Goal: Obtain resource: Download file/media

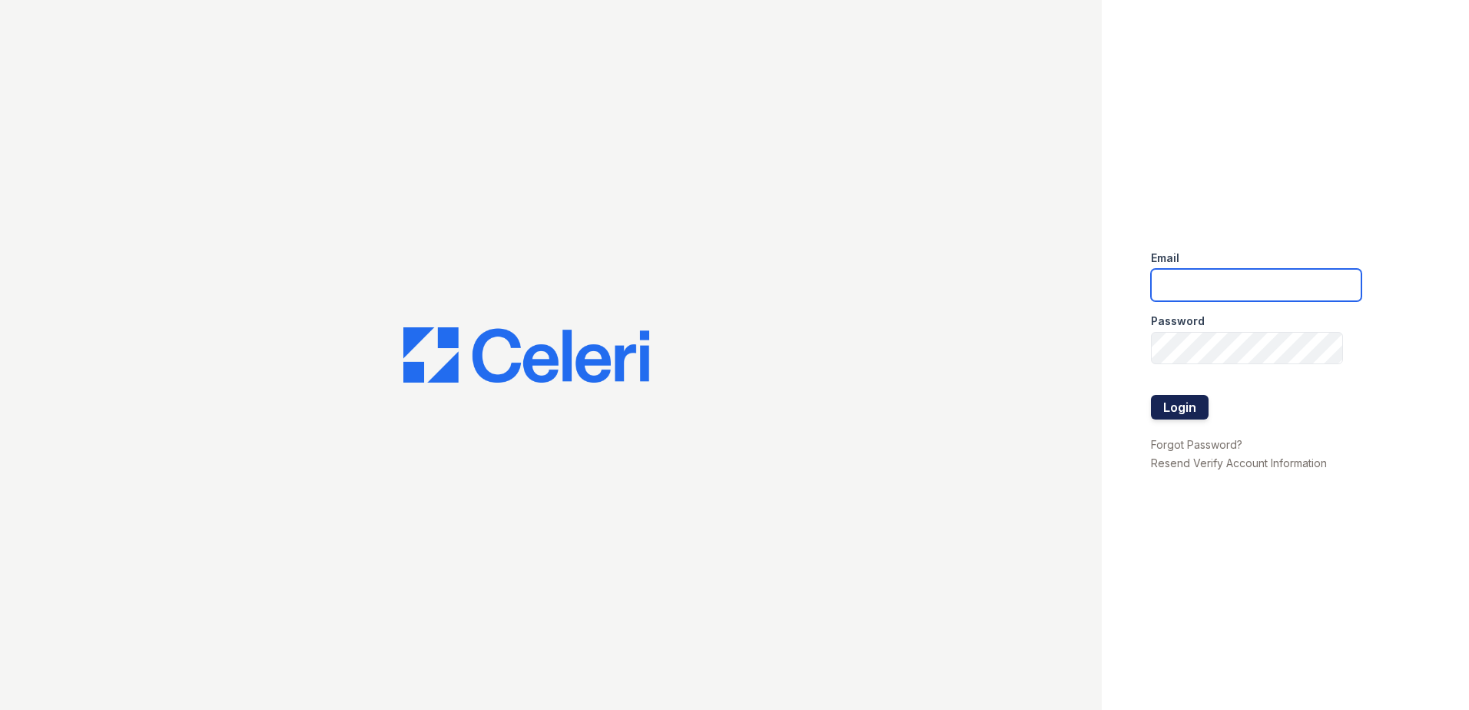
type input "renewhighridge@trinity-pm.com"
click at [1178, 405] on button "Login" at bounding box center [1180, 407] width 58 height 25
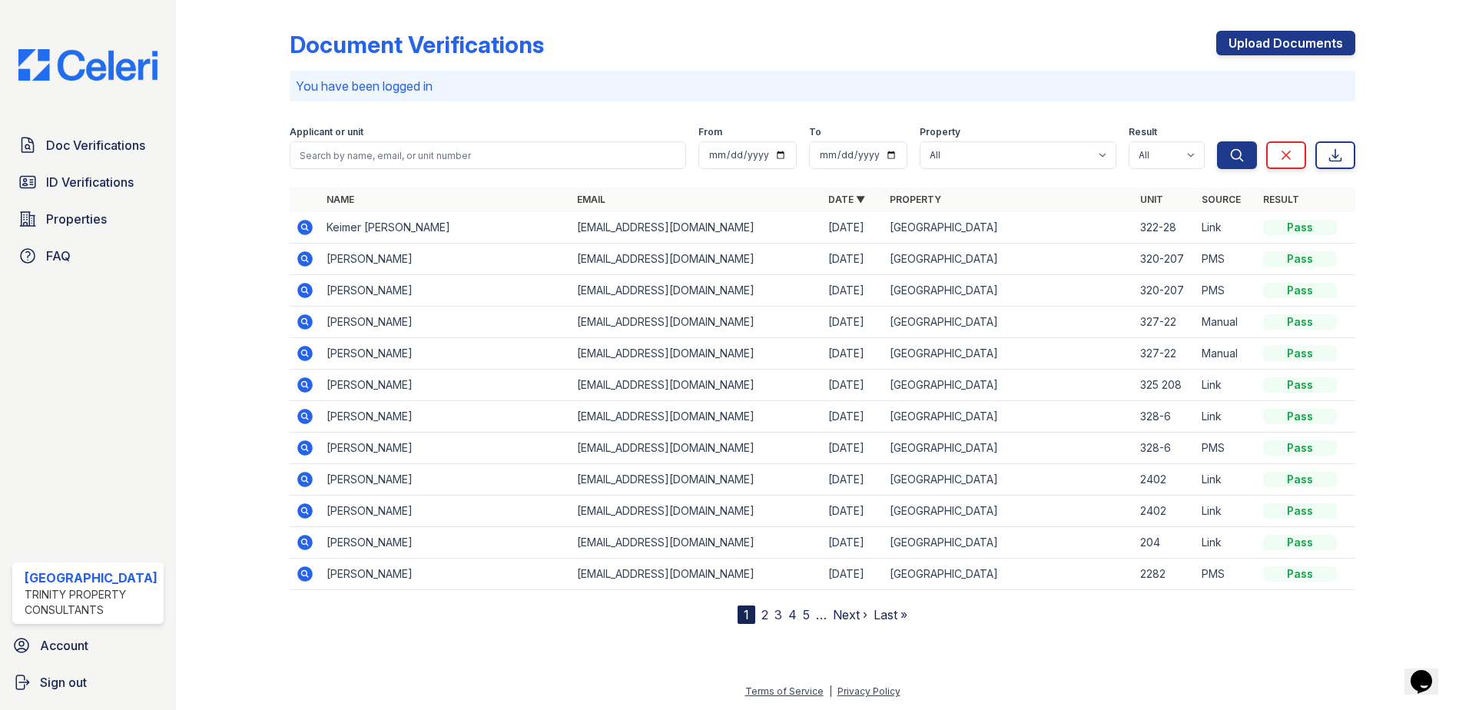
drag, startPoint x: 115, startPoint y: 160, endPoint x: 192, endPoint y: 213, distance: 93.4
click at [115, 160] on link "Doc Verifications" at bounding box center [87, 145] width 151 height 31
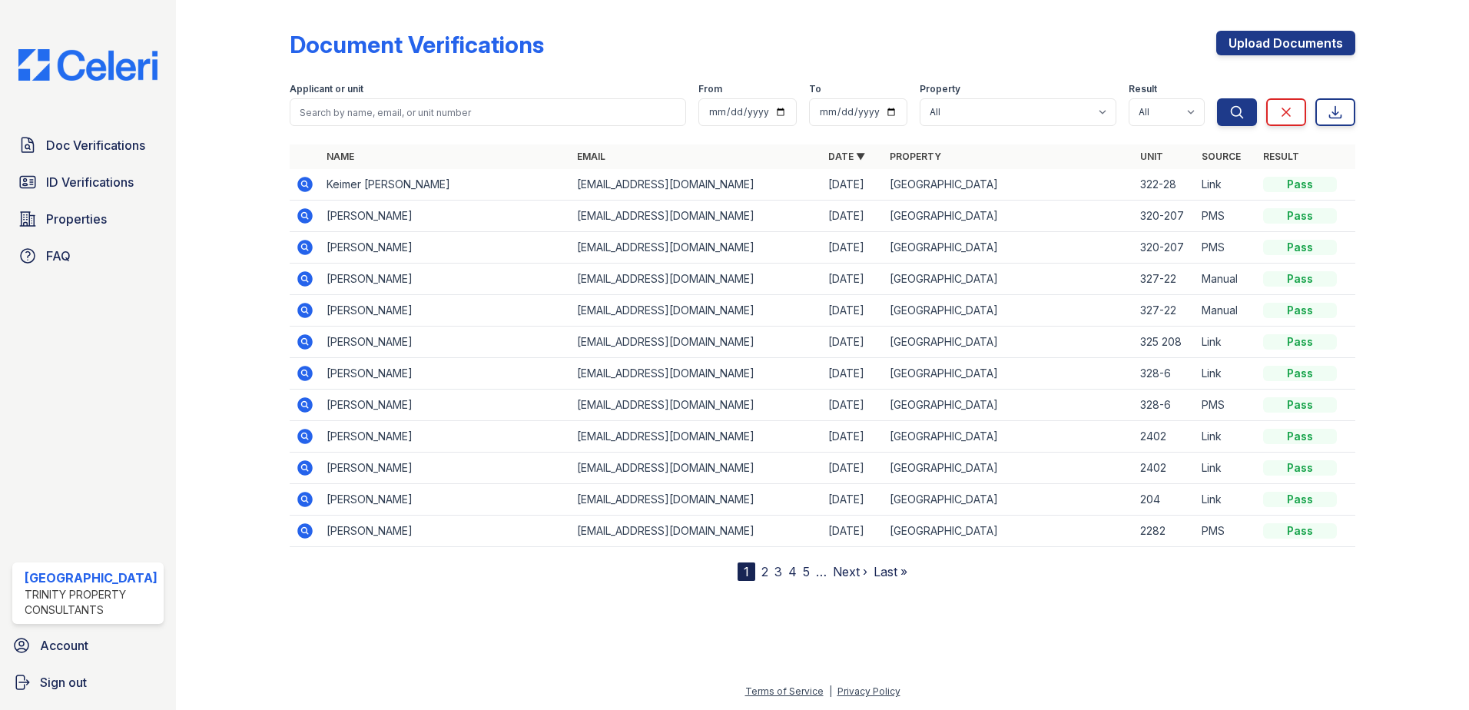
click at [303, 333] on icon at bounding box center [305, 342] width 18 height 18
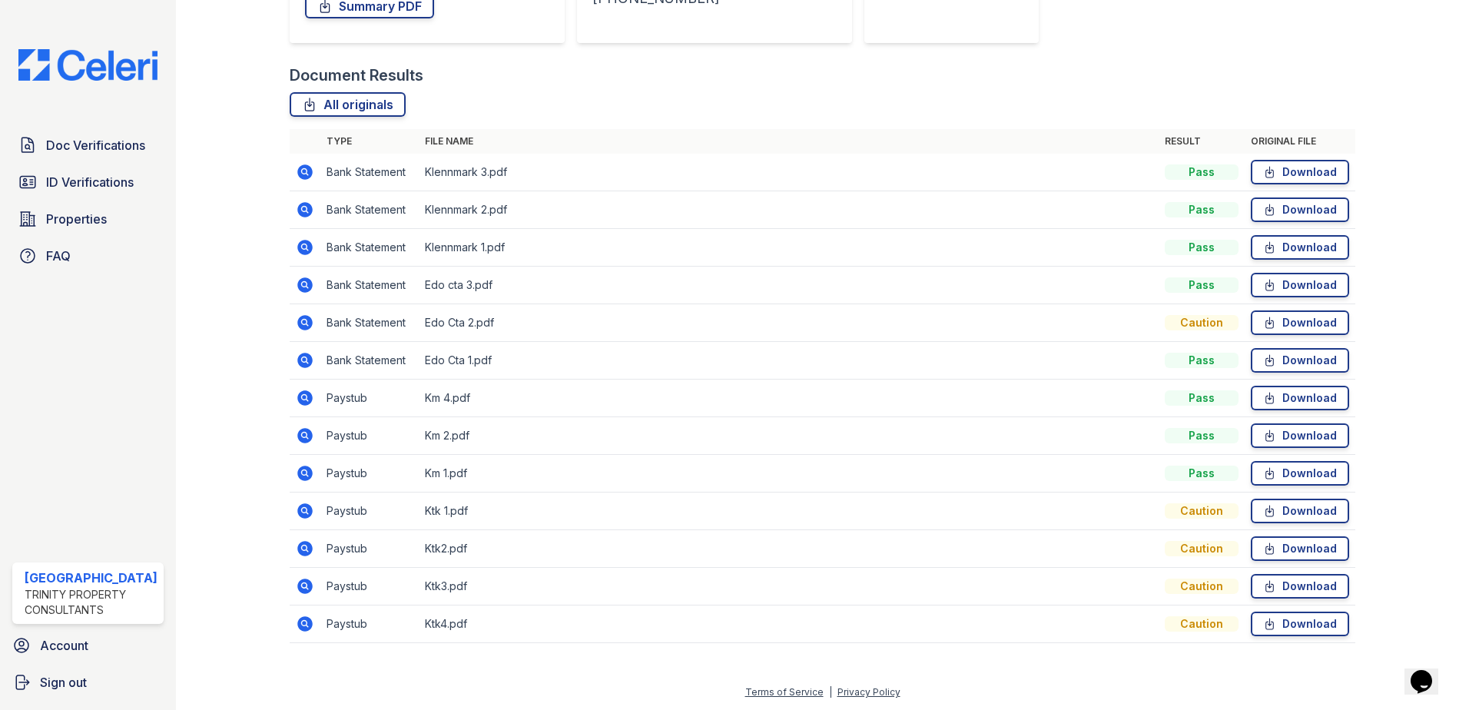
scroll to position [314, 0]
click at [306, 395] on icon at bounding box center [304, 397] width 15 height 15
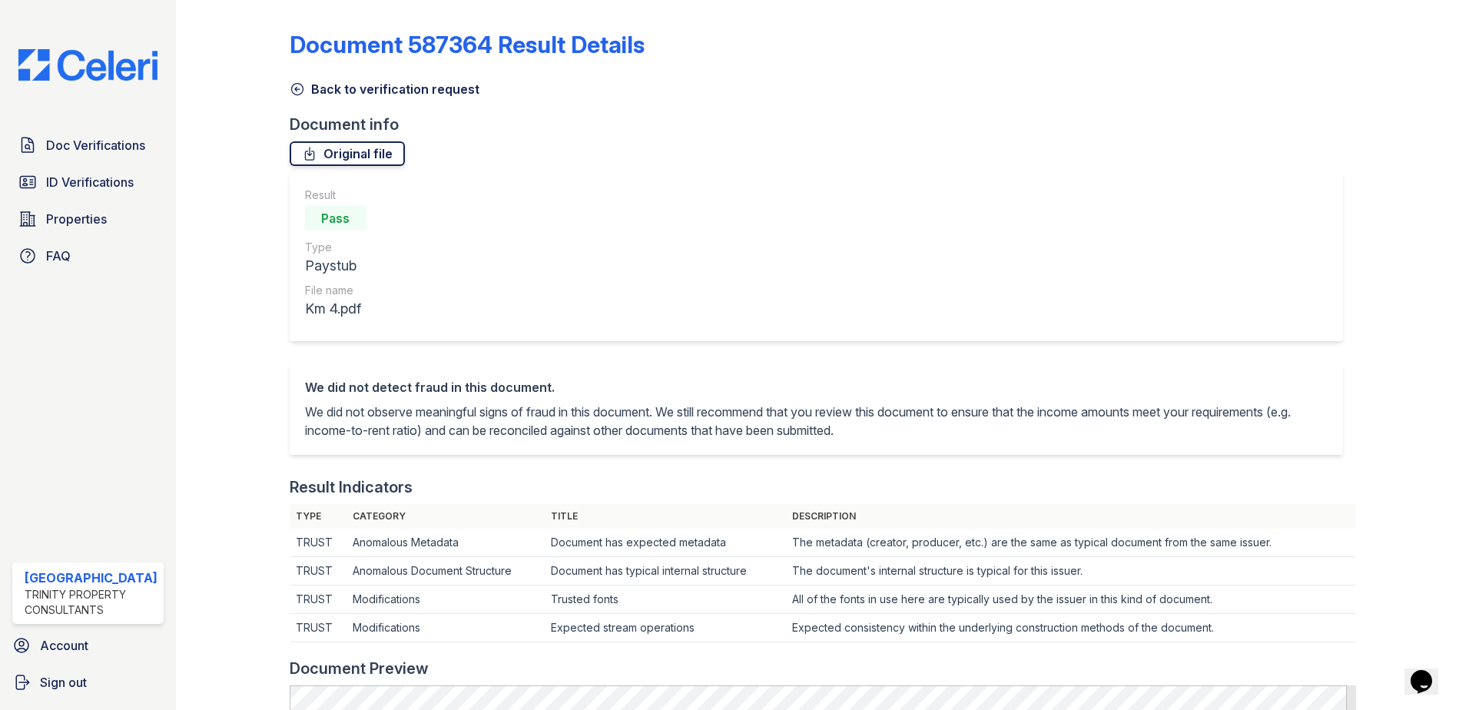
click at [318, 153] on link "Original file" at bounding box center [347, 153] width 115 height 25
click at [298, 80] on link "Back to verification request" at bounding box center [385, 89] width 190 height 18
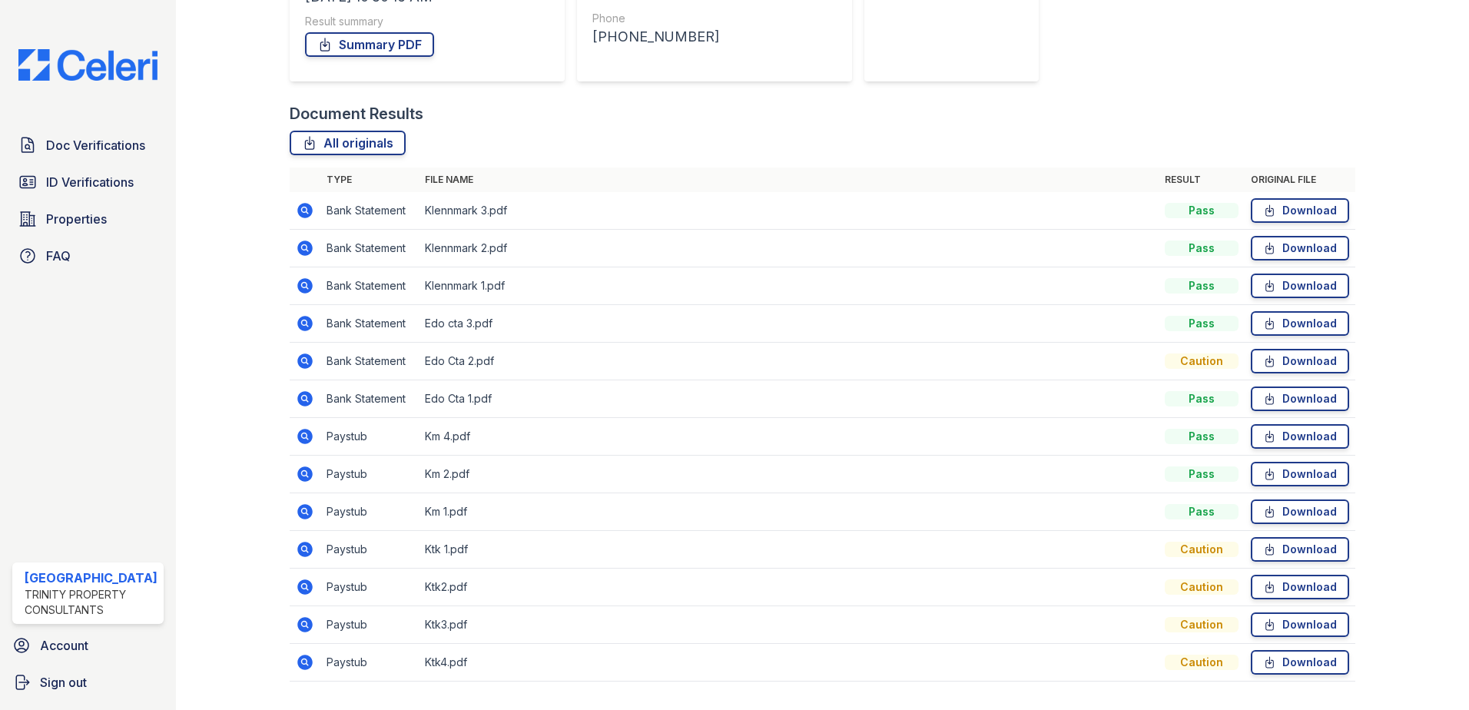
scroll to position [314, 0]
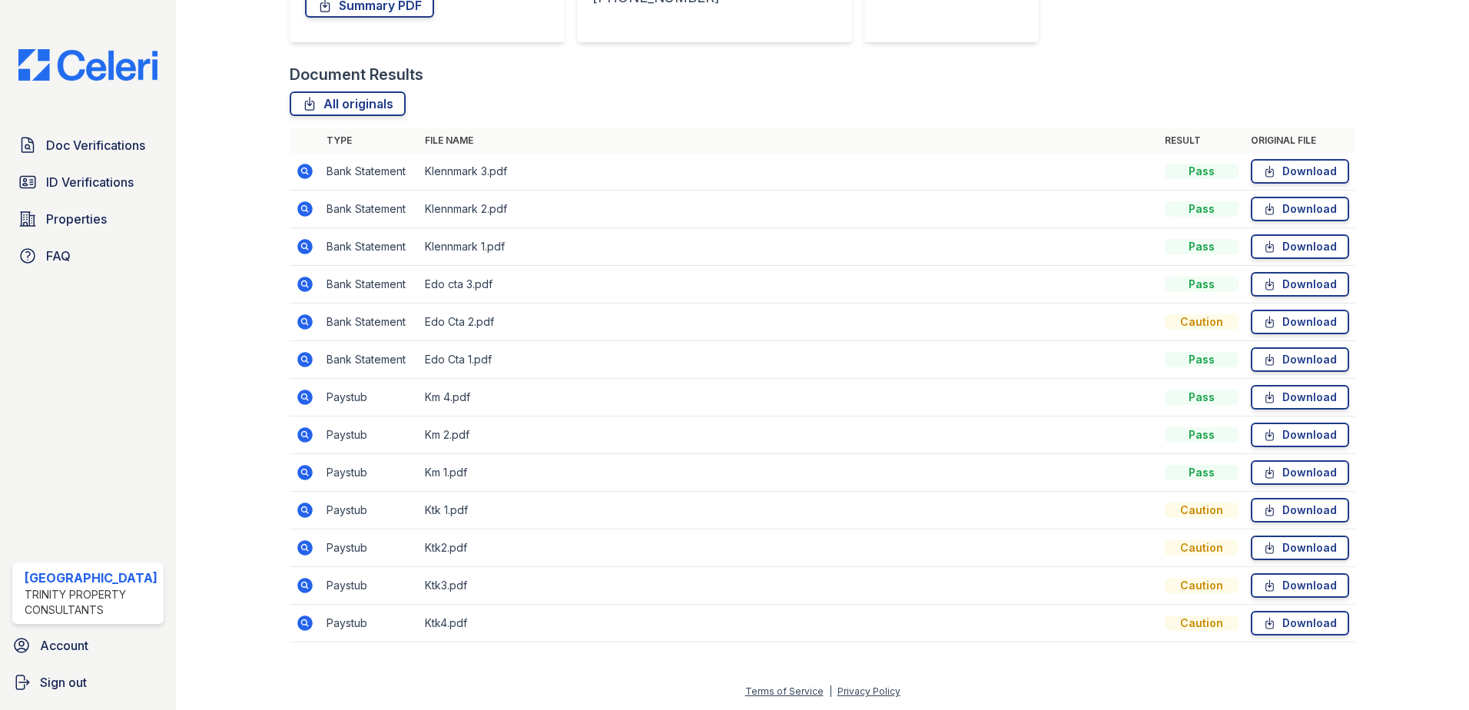
click at [304, 436] on icon at bounding box center [305, 435] width 18 height 18
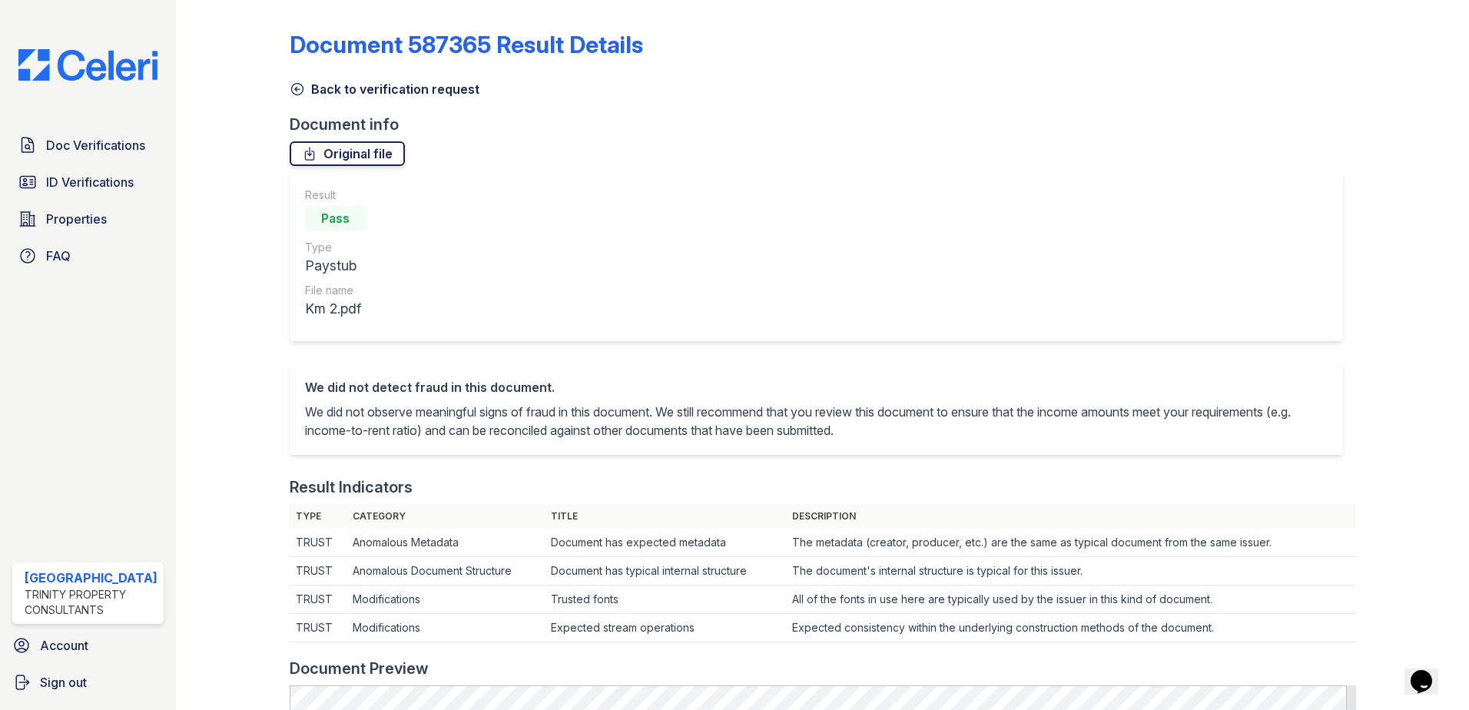
click at [340, 154] on link "Original file" at bounding box center [347, 153] width 115 height 25
click at [296, 88] on icon at bounding box center [297, 88] width 15 height 15
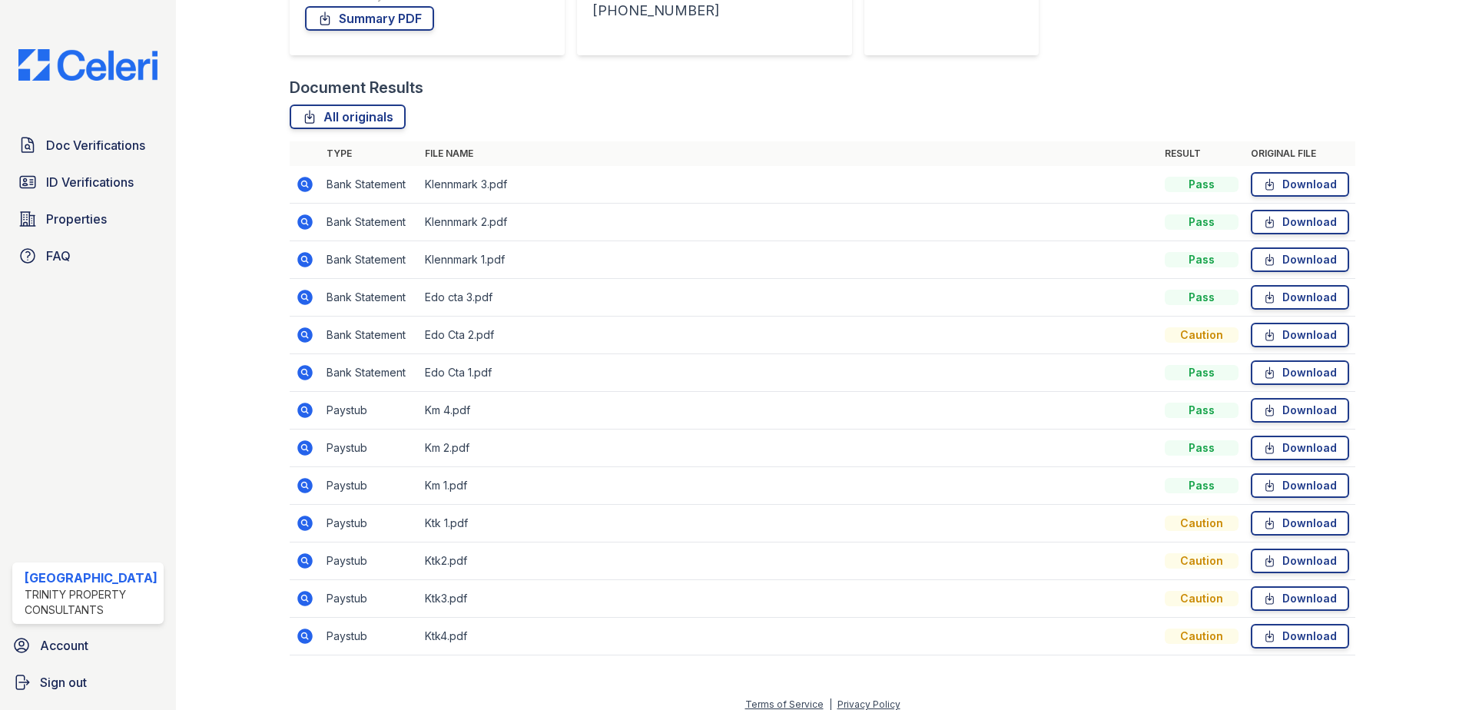
scroll to position [307, 0]
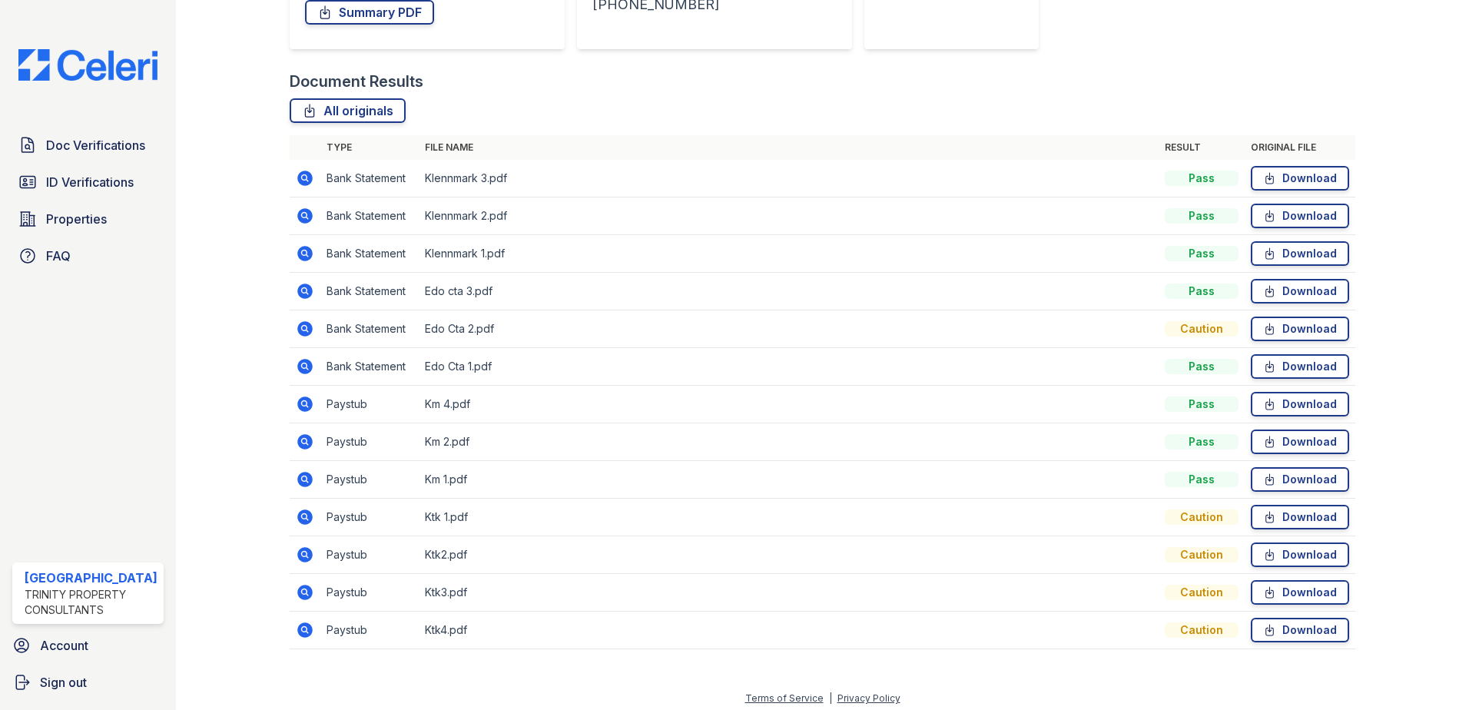
click at [299, 483] on icon at bounding box center [304, 479] width 15 height 15
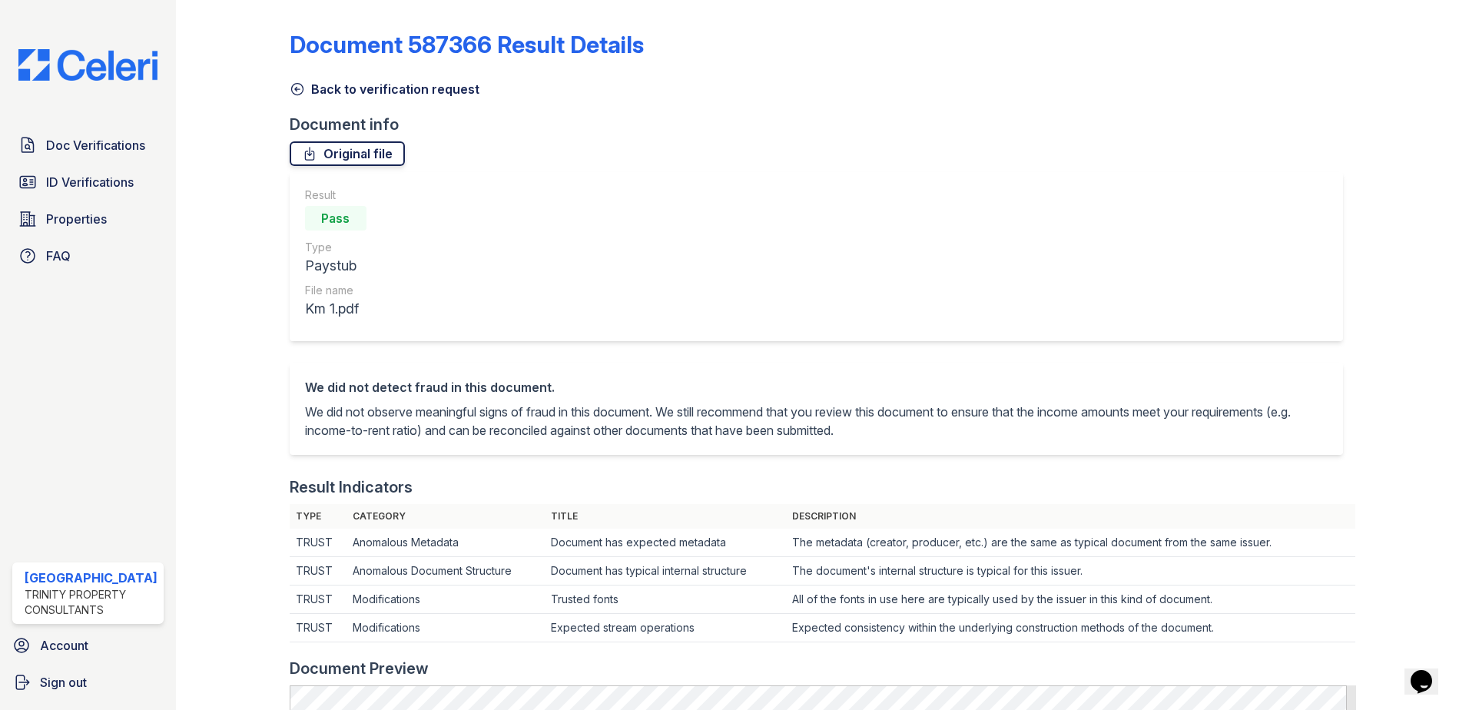
click at [353, 159] on link "Original file" at bounding box center [347, 153] width 115 height 25
click at [290, 86] on icon at bounding box center [297, 88] width 15 height 15
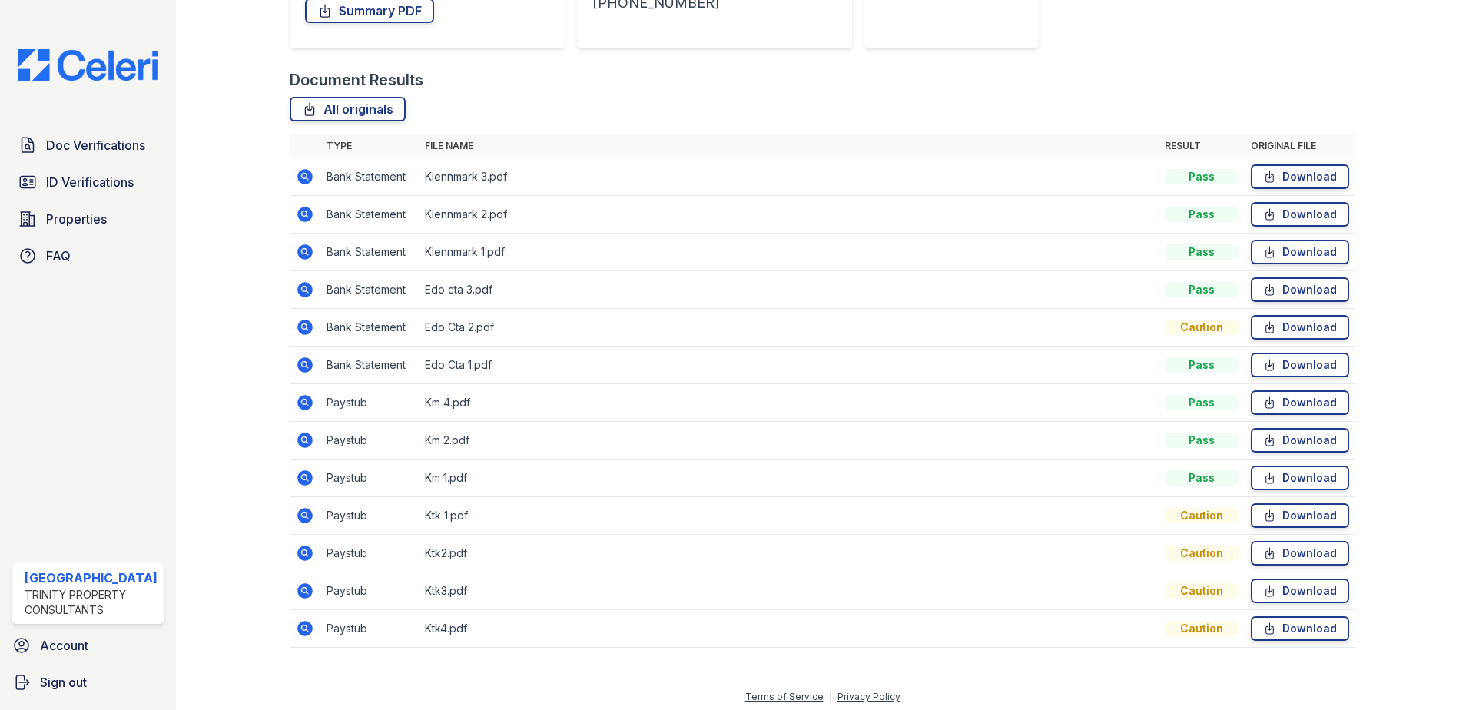
scroll to position [314, 0]
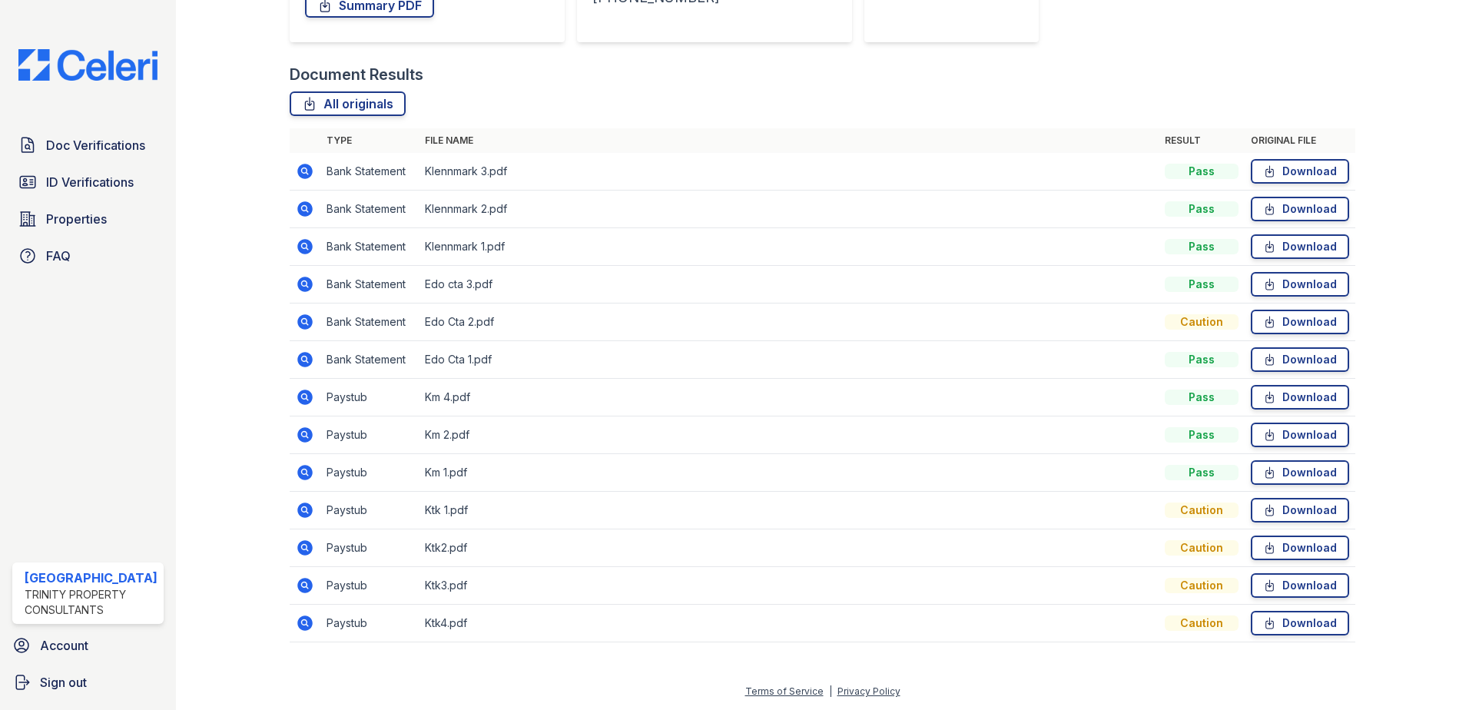
click at [304, 506] on icon at bounding box center [304, 510] width 15 height 15
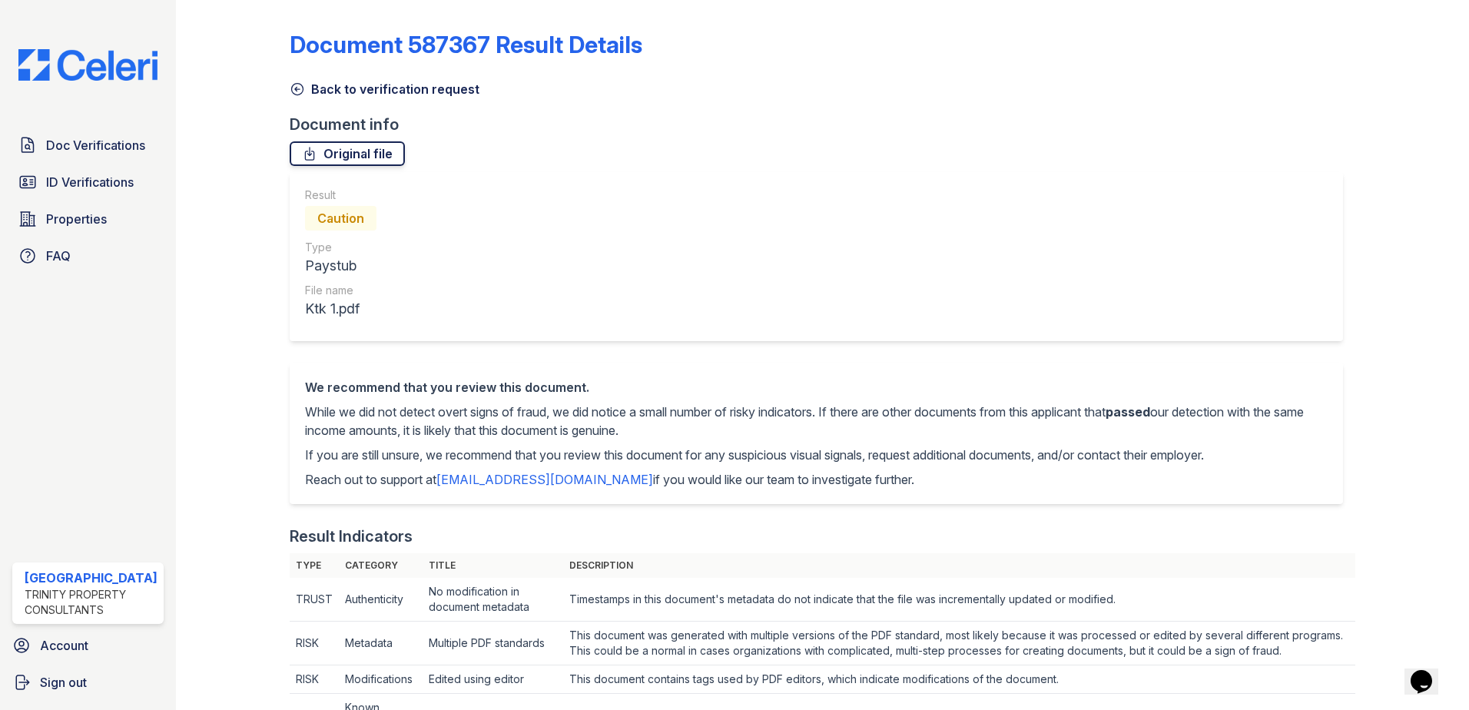
click at [356, 151] on link "Original file" at bounding box center [347, 153] width 115 height 25
click at [294, 90] on icon at bounding box center [297, 90] width 12 height 12
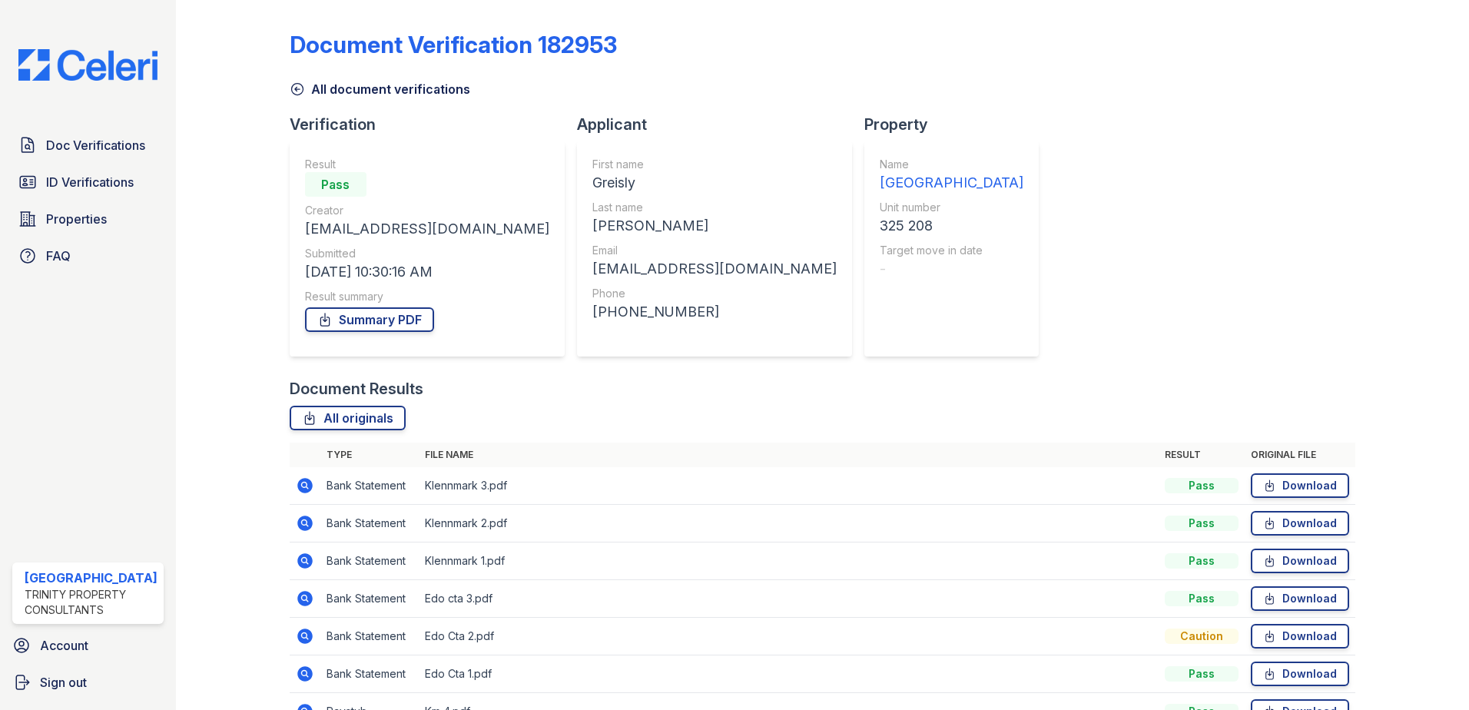
scroll to position [307, 0]
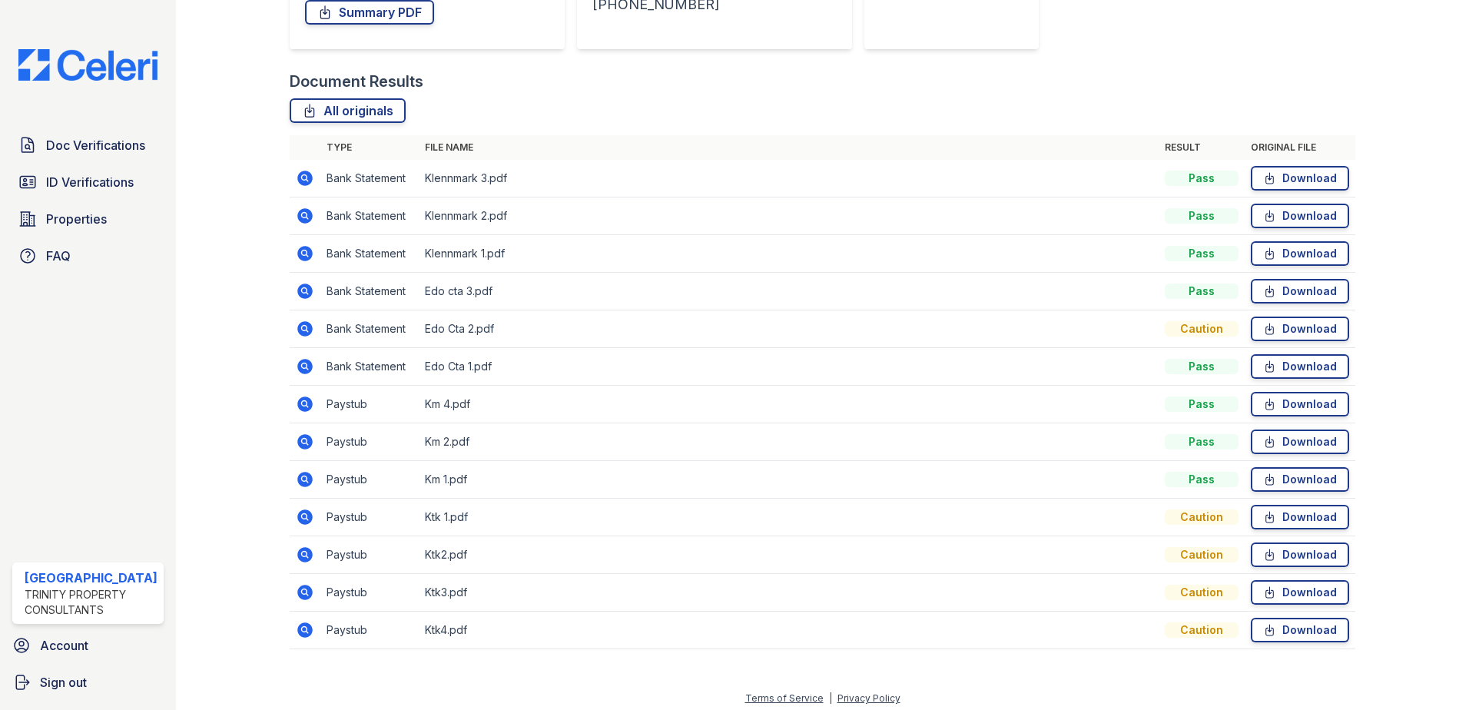
click at [309, 632] on icon at bounding box center [304, 629] width 15 height 15
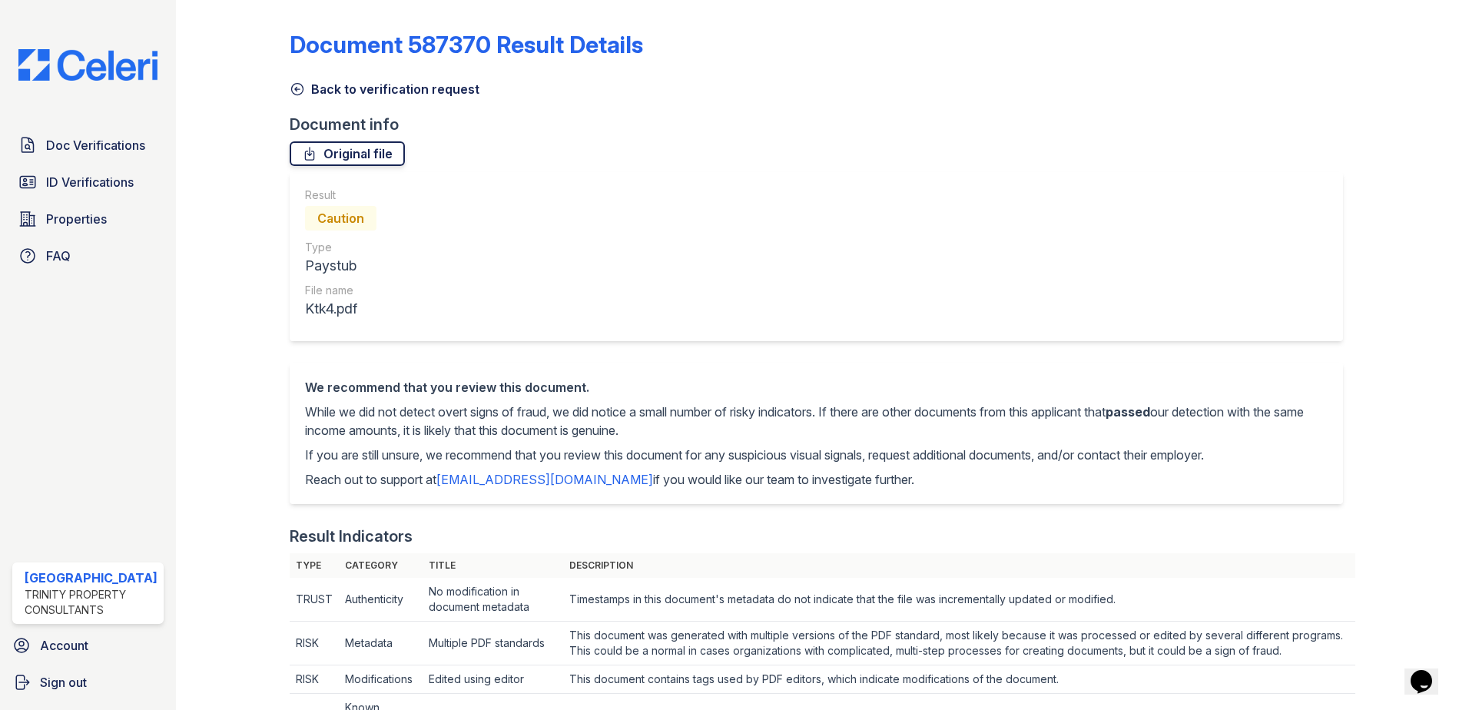
click at [333, 157] on link "Original file" at bounding box center [347, 153] width 115 height 25
click at [294, 87] on icon at bounding box center [297, 88] width 15 height 15
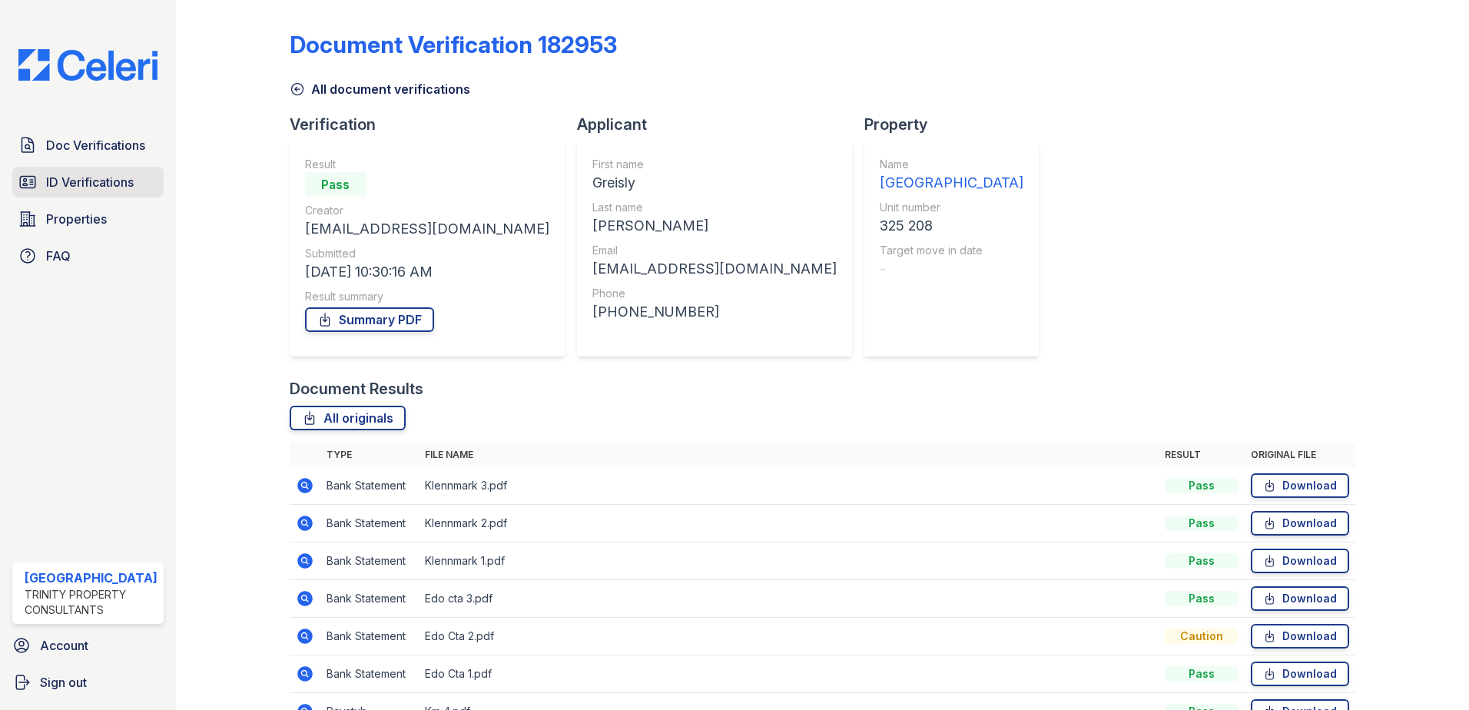
click at [116, 186] on span "ID Verifications" at bounding box center [90, 182] width 88 height 18
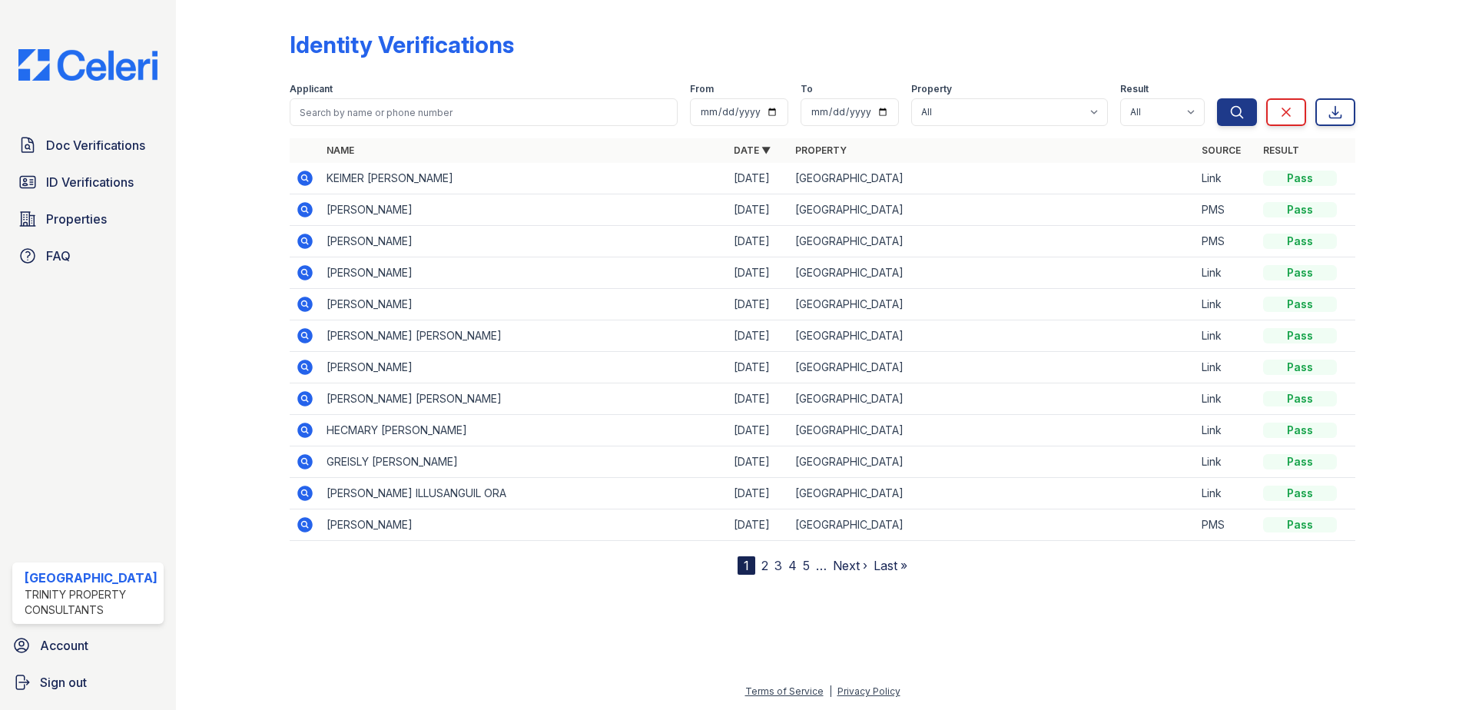
click at [300, 465] on icon at bounding box center [304, 461] width 15 height 15
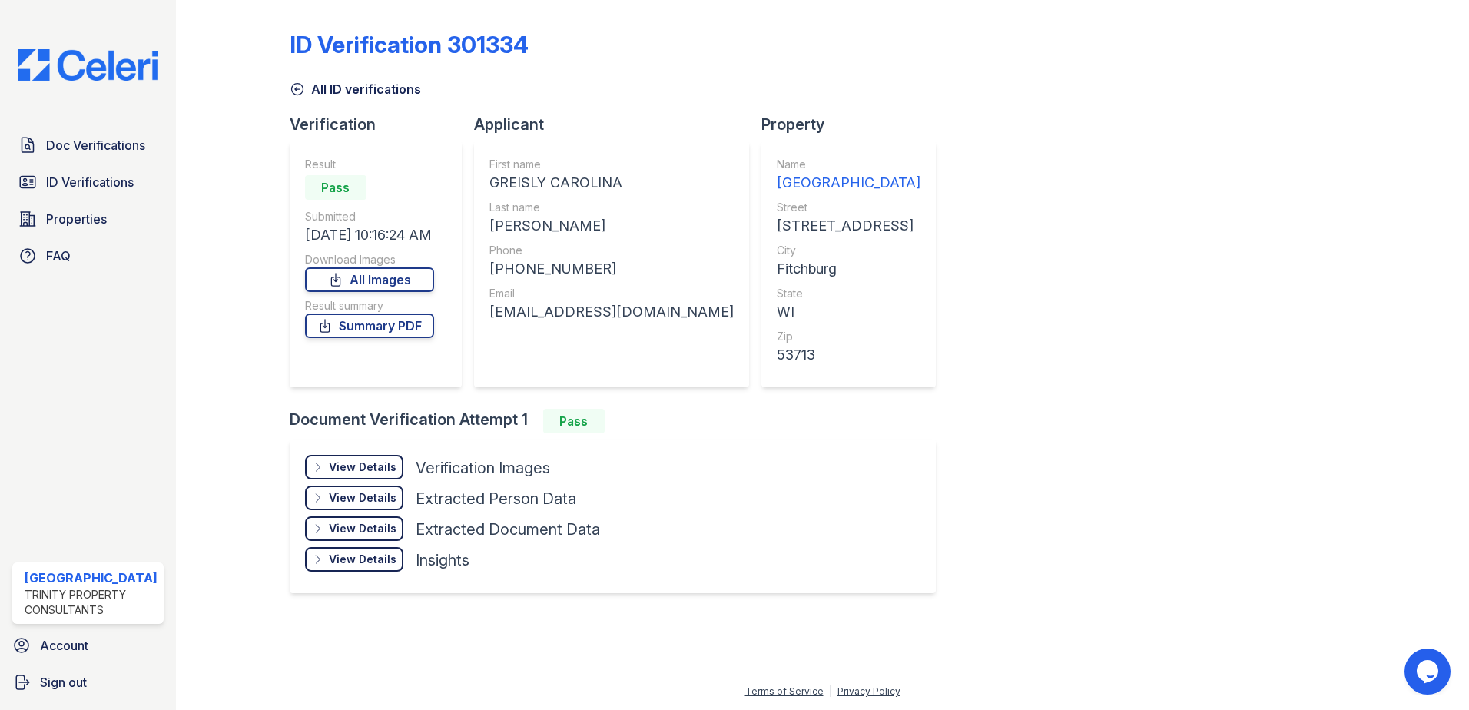
click at [345, 466] on div "View Details" at bounding box center [363, 467] width 68 height 15
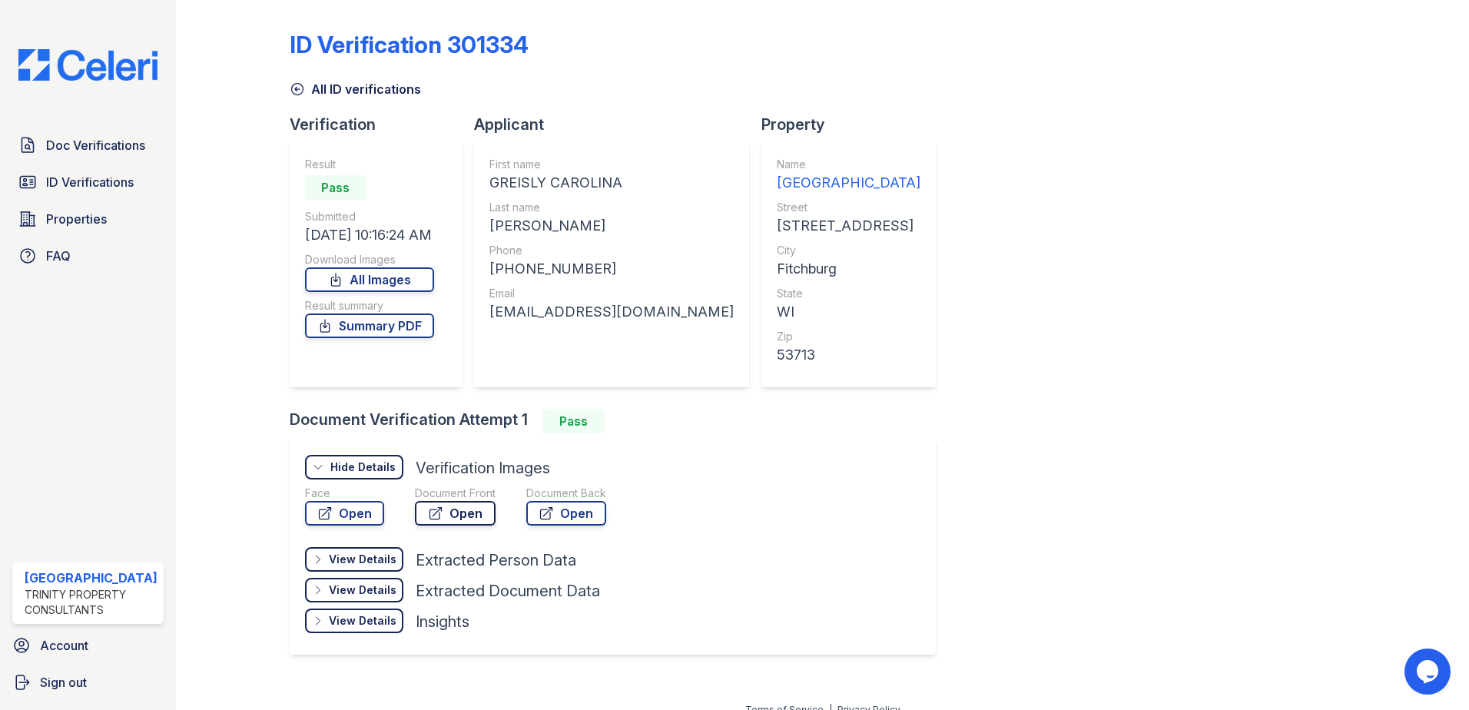
click at [438, 517] on icon at bounding box center [435, 513] width 15 height 15
click at [373, 335] on link "Summary PDF" at bounding box center [369, 326] width 129 height 25
click at [110, 156] on link "Doc Verifications" at bounding box center [87, 145] width 151 height 31
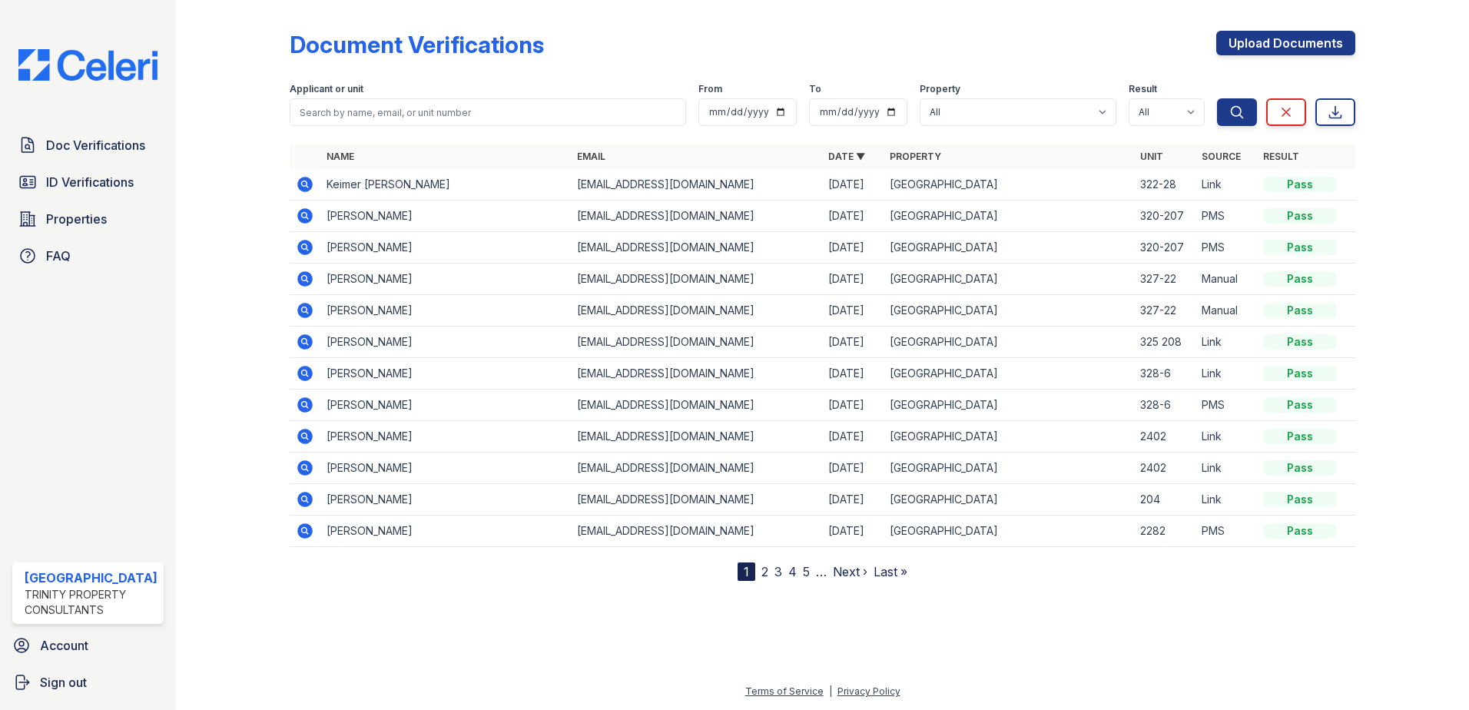
click at [305, 337] on icon at bounding box center [304, 341] width 15 height 15
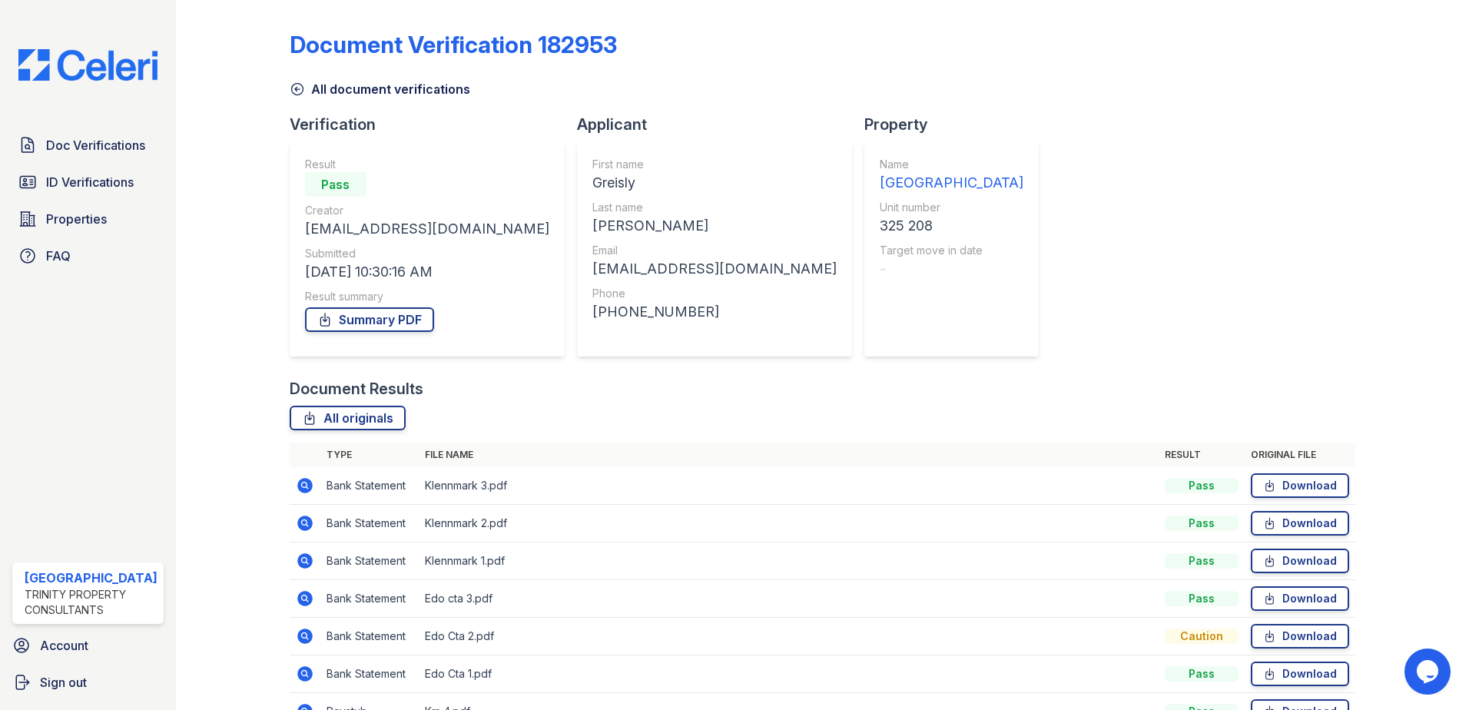
scroll to position [154, 0]
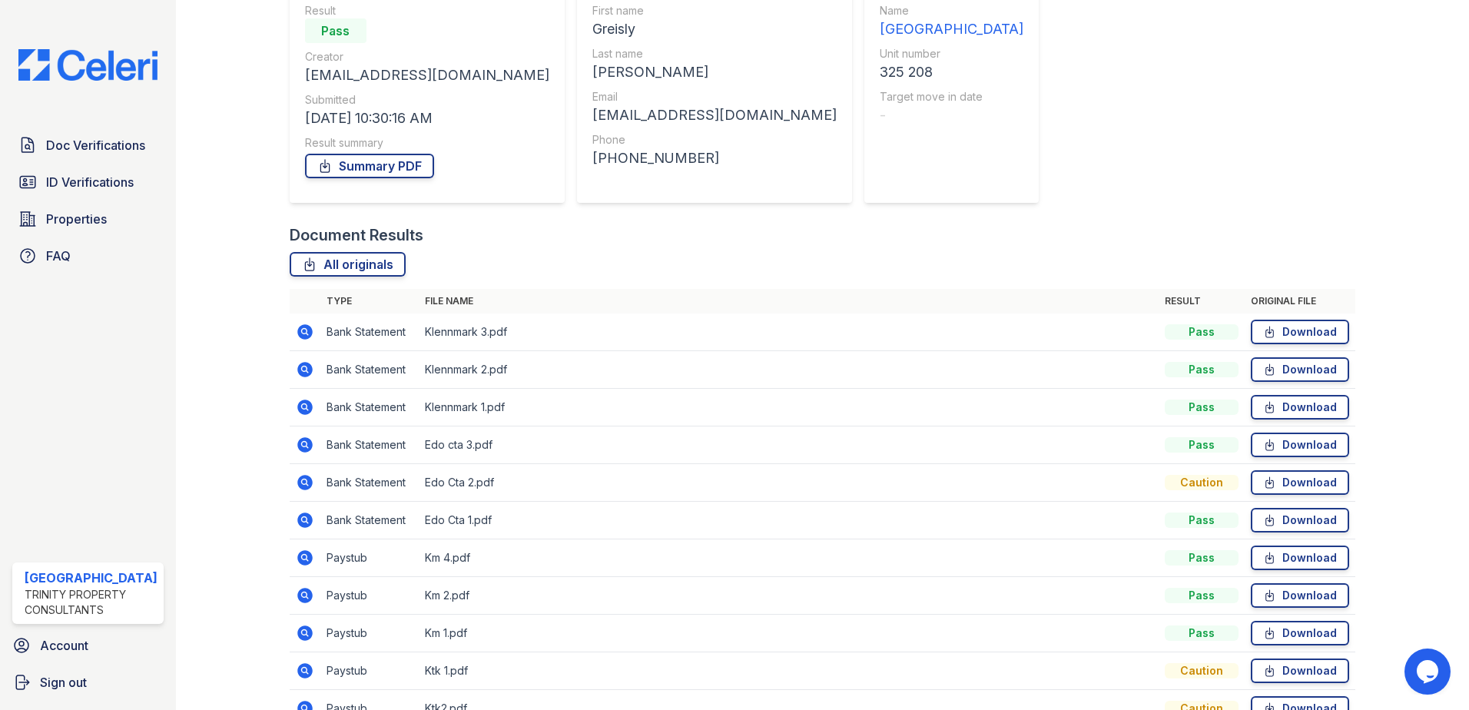
drag, startPoint x: 1322, startPoint y: 332, endPoint x: 1319, endPoint y: 346, distance: 14.2
click at [1322, 332] on link "Download" at bounding box center [1300, 332] width 98 height 25
click at [1032, 234] on div "Document Results" at bounding box center [823, 235] width 1067 height 22
click at [1307, 371] on link "Download" at bounding box center [1300, 369] width 98 height 25
click at [896, 234] on div "Document Results" at bounding box center [823, 235] width 1067 height 22
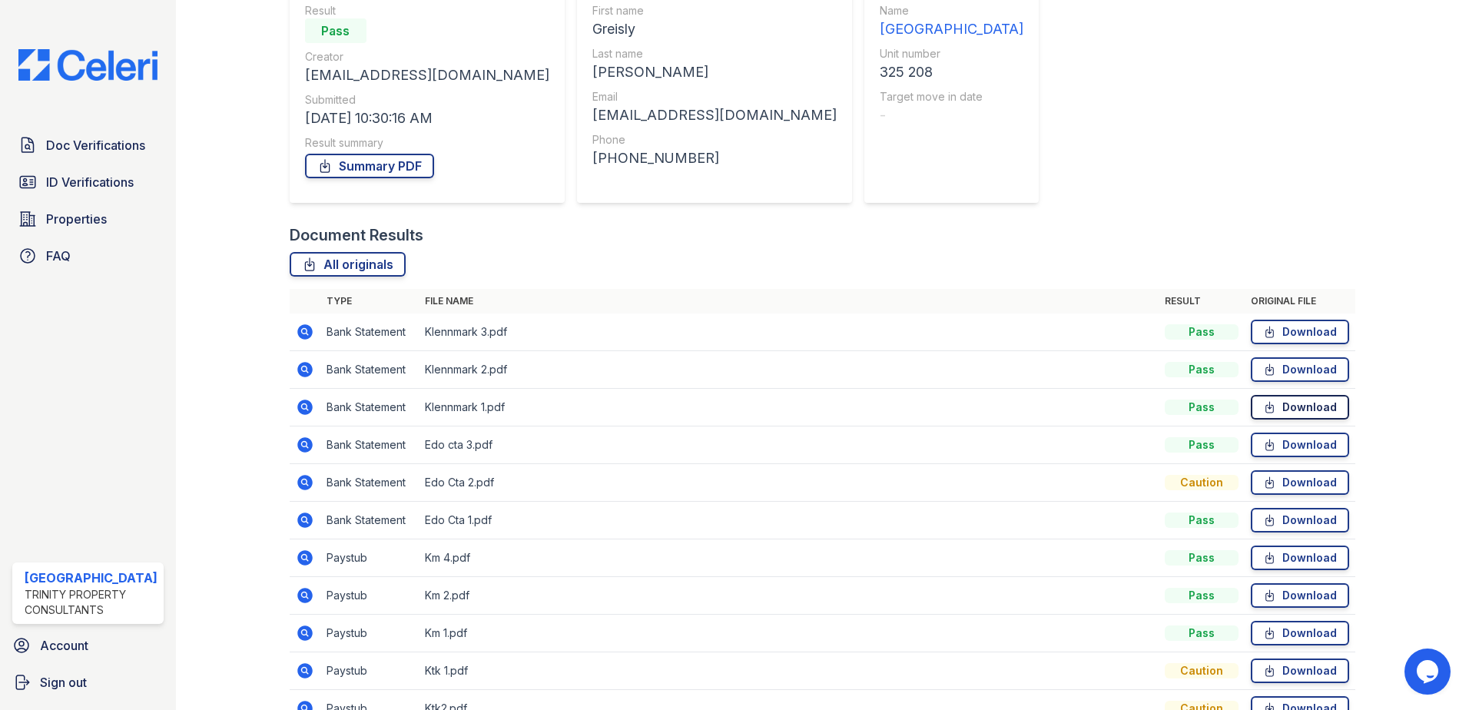
click at [1273, 406] on link "Download" at bounding box center [1300, 407] width 98 height 25
click at [985, 251] on div "Document Results All originals Type File name Result Original file Bank Stateme…" at bounding box center [823, 521] width 1067 height 594
click at [1290, 518] on link "Download" at bounding box center [1300, 520] width 98 height 25
drag, startPoint x: 1424, startPoint y: 512, endPoint x: 1409, endPoint y: 507, distance: 16.0
click at [1424, 512] on div at bounding box center [1400, 335] width 89 height 966
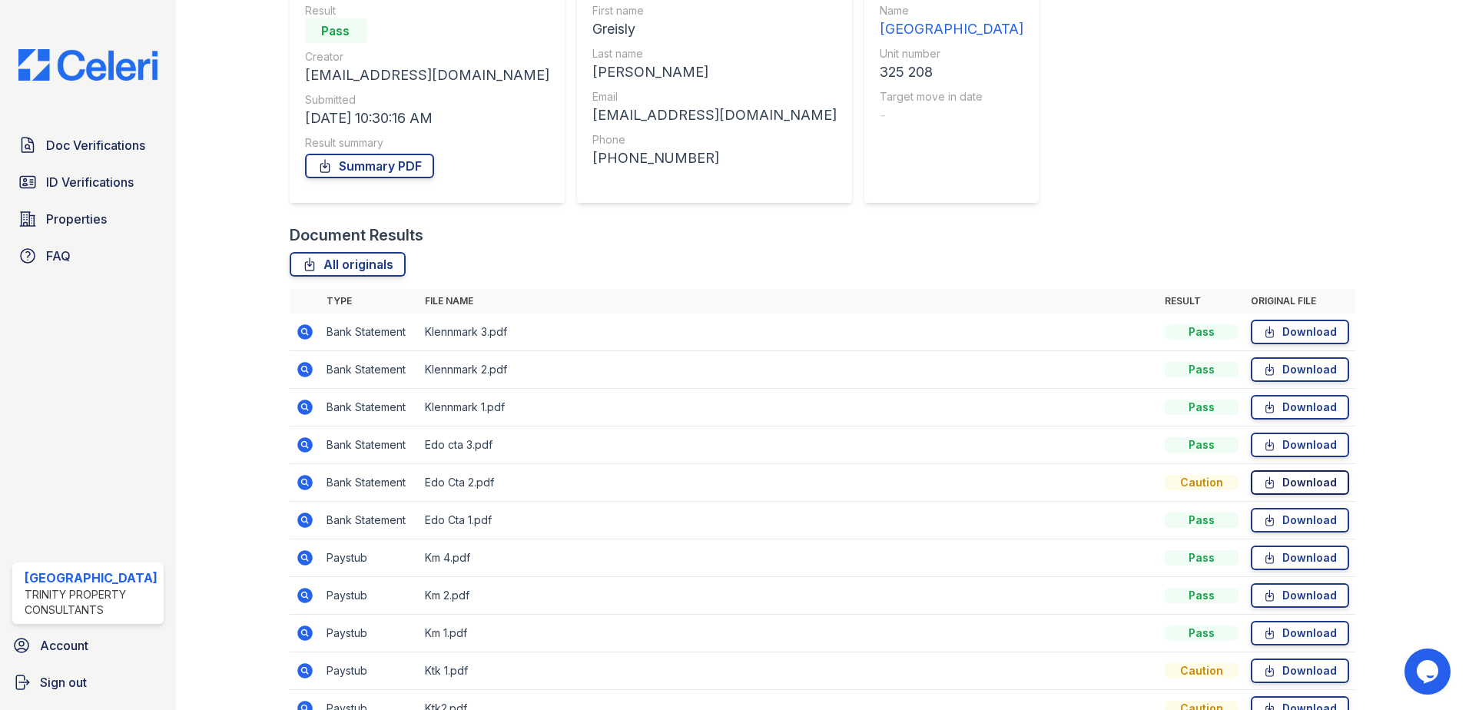
click at [1309, 485] on link "Download" at bounding box center [1300, 482] width 98 height 25
click at [1412, 529] on div at bounding box center [1400, 335] width 89 height 966
click at [1309, 447] on link "Download" at bounding box center [1300, 445] width 98 height 25
click at [1416, 519] on div at bounding box center [1400, 335] width 89 height 966
click at [1310, 91] on div "Document Verification 182953 All document verifications Verification Result Pas…" at bounding box center [823, 335] width 1067 height 966
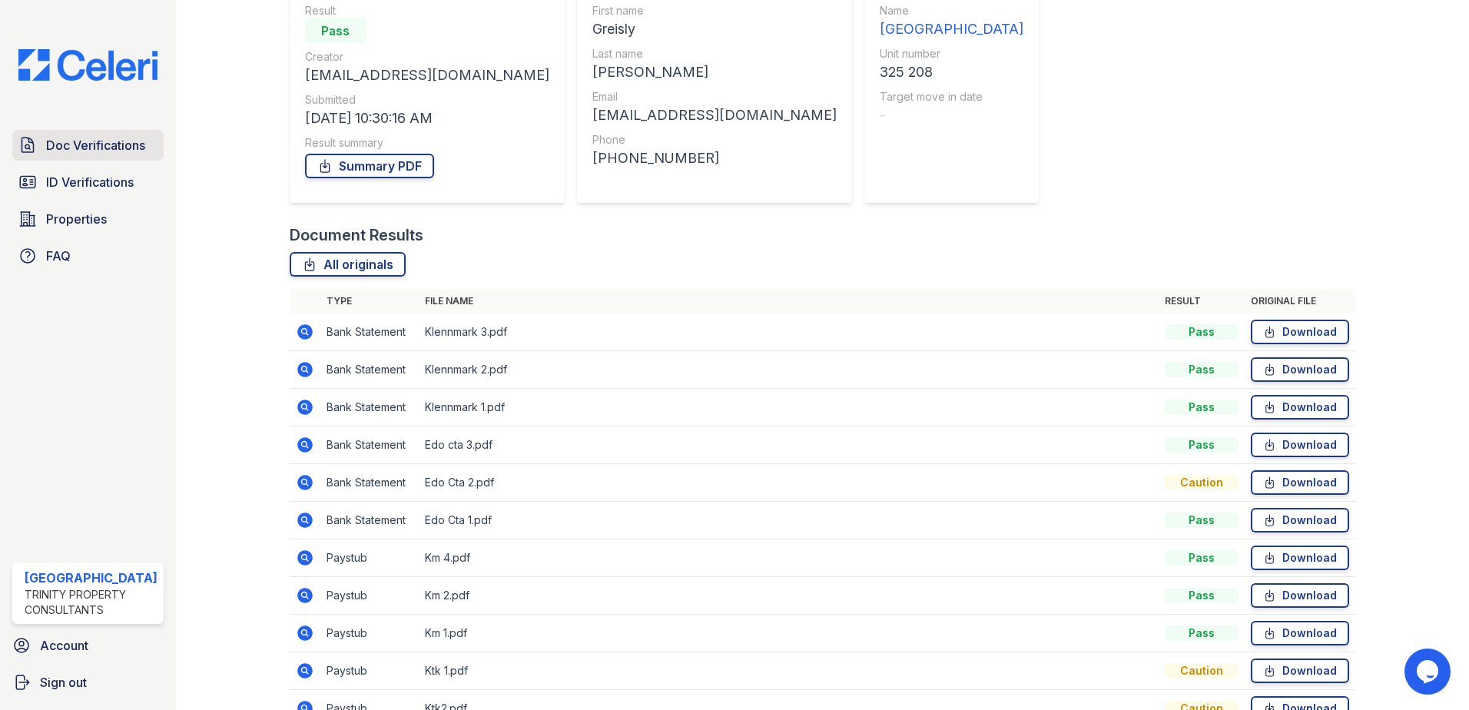
click at [70, 149] on span "Doc Verifications" at bounding box center [95, 145] width 99 height 18
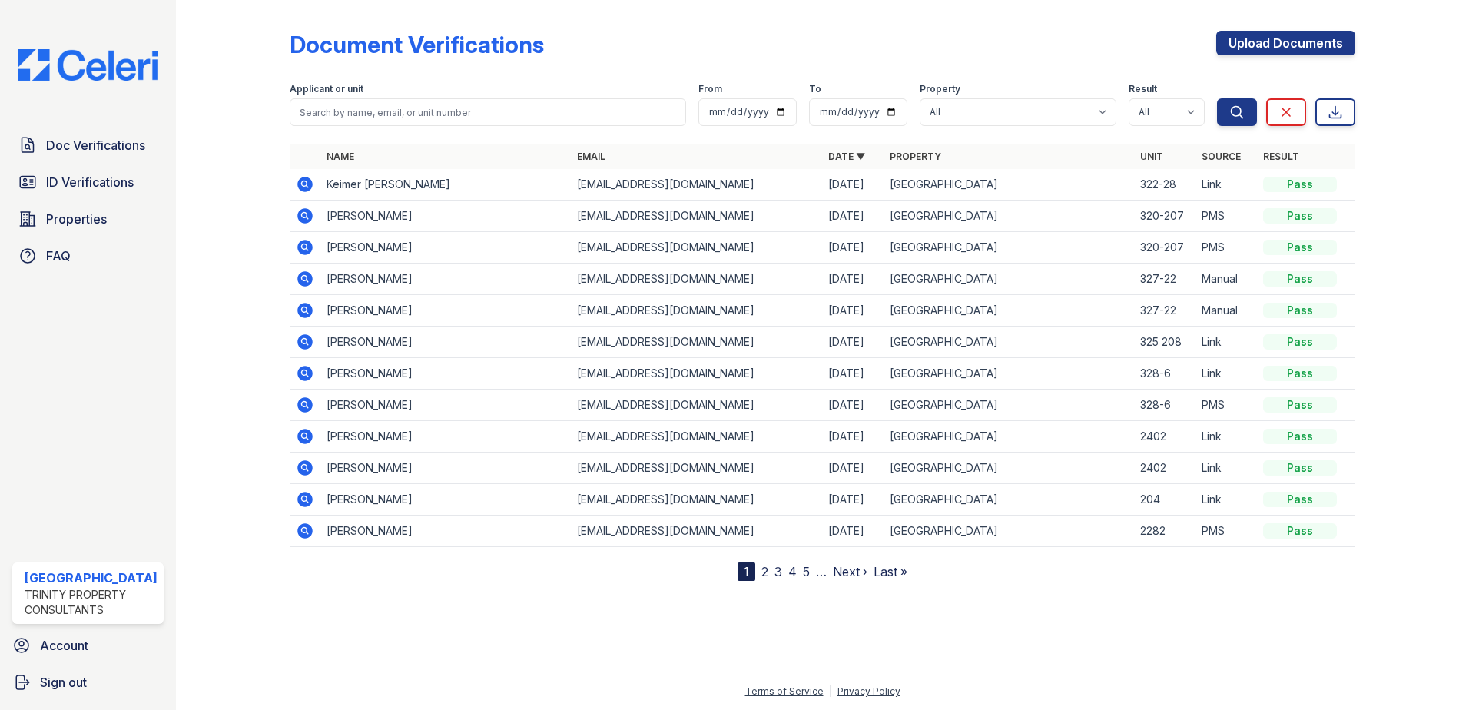
click at [792, 572] on link "4" at bounding box center [792, 571] width 8 height 15
click at [788, 574] on link "3" at bounding box center [786, 571] width 8 height 15
click at [834, 572] on link "5" at bounding box center [832, 571] width 7 height 15
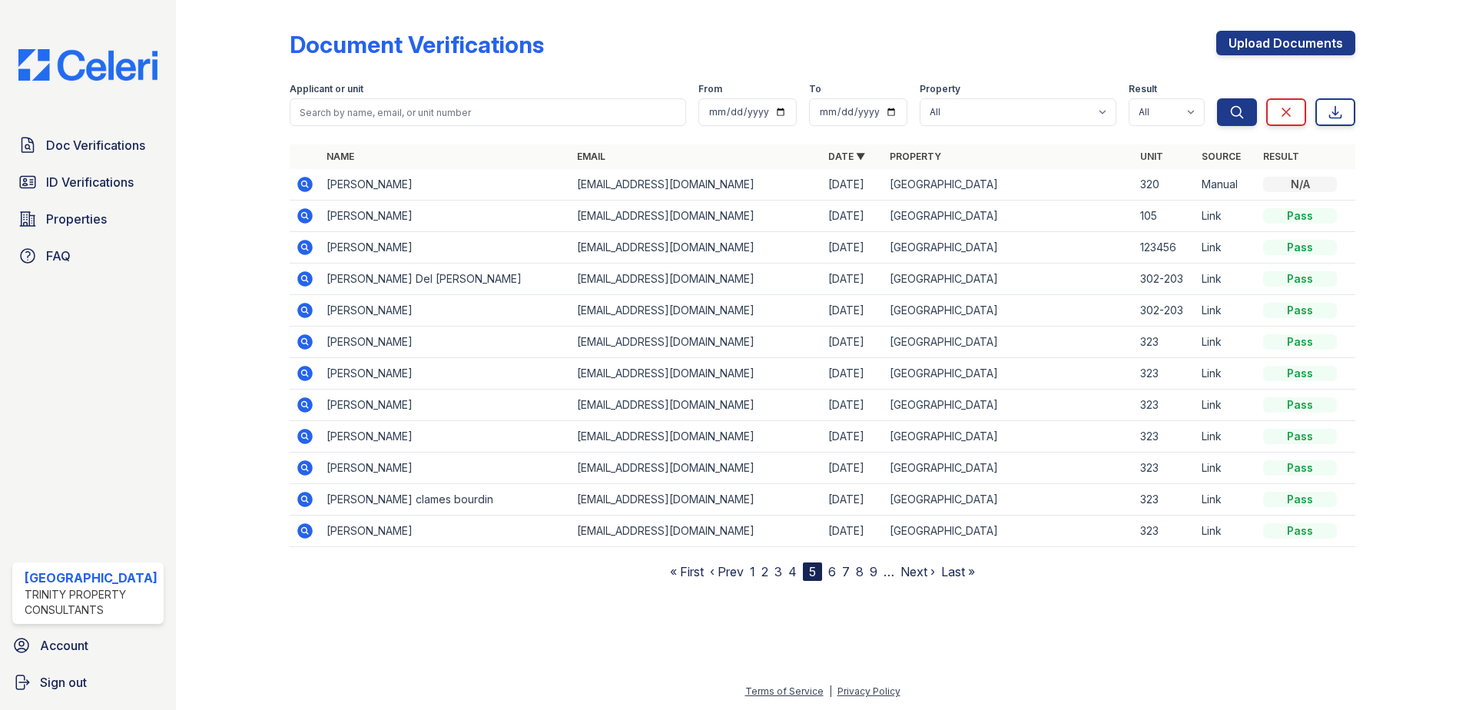
click at [304, 341] on icon at bounding box center [304, 341] width 4 height 4
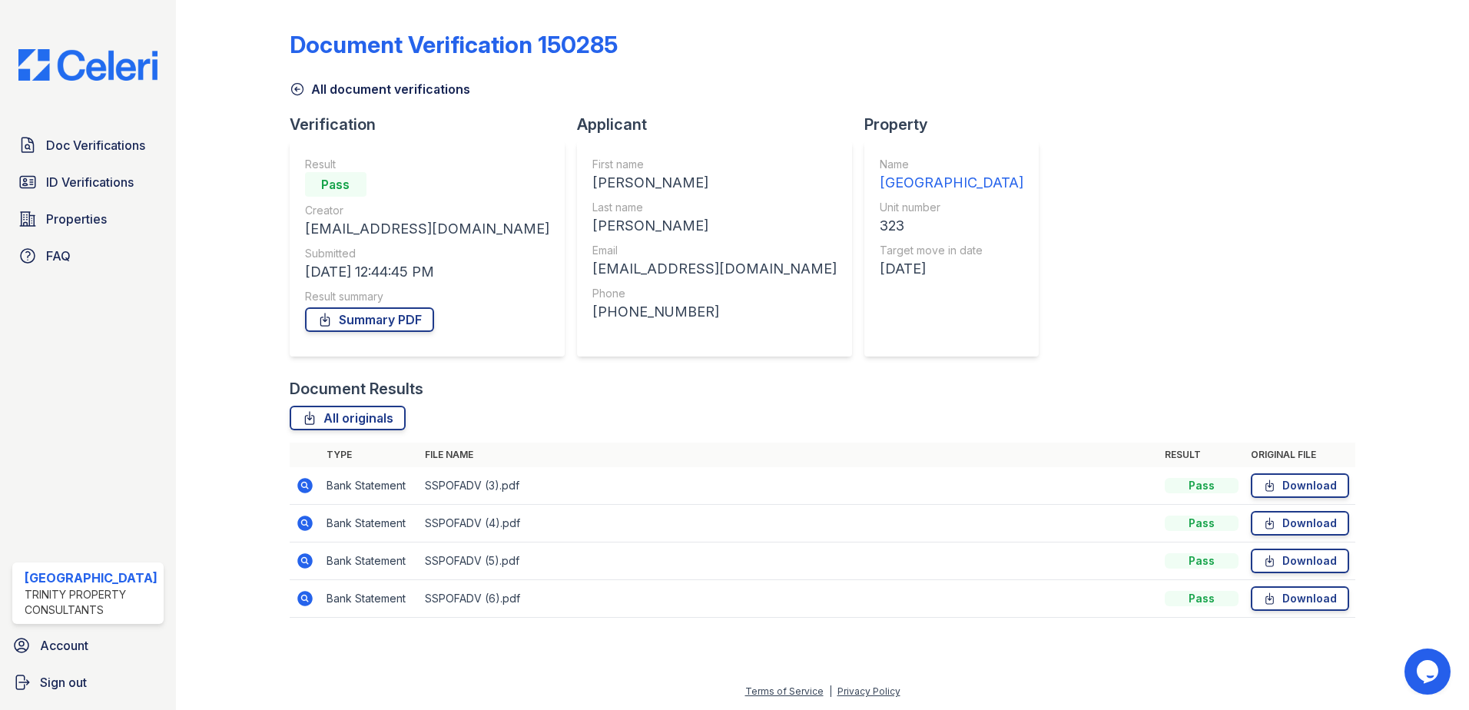
click at [306, 602] on icon at bounding box center [304, 598] width 15 height 15
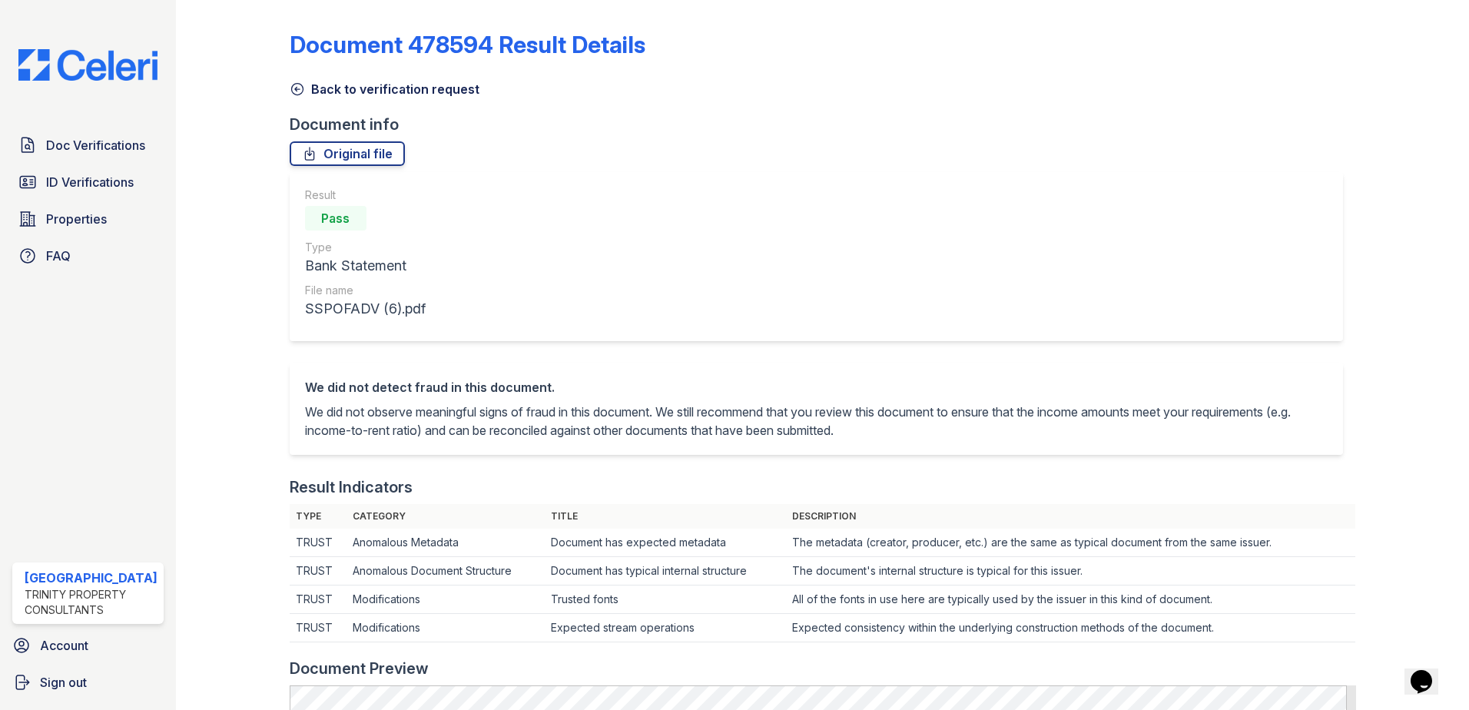
click at [301, 89] on icon at bounding box center [297, 90] width 12 height 12
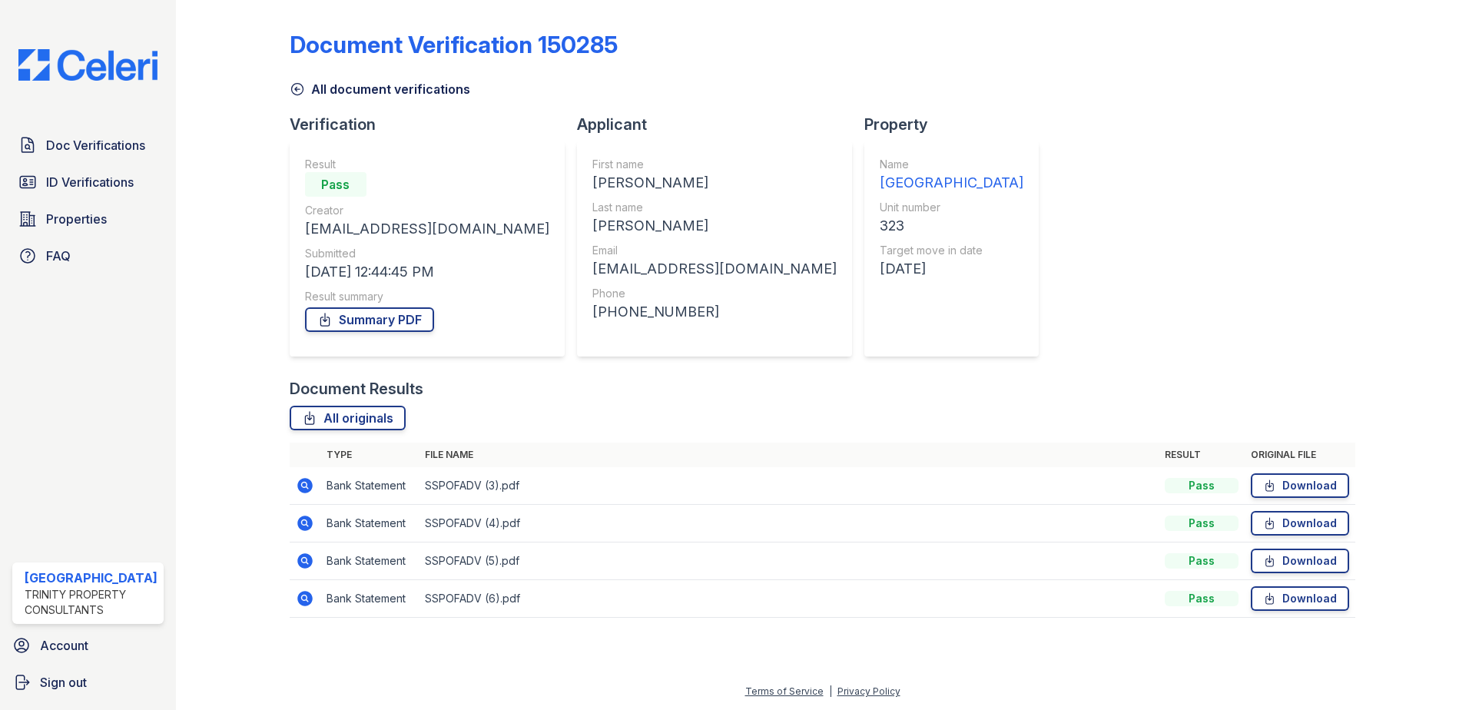
click at [295, 92] on icon at bounding box center [297, 88] width 15 height 15
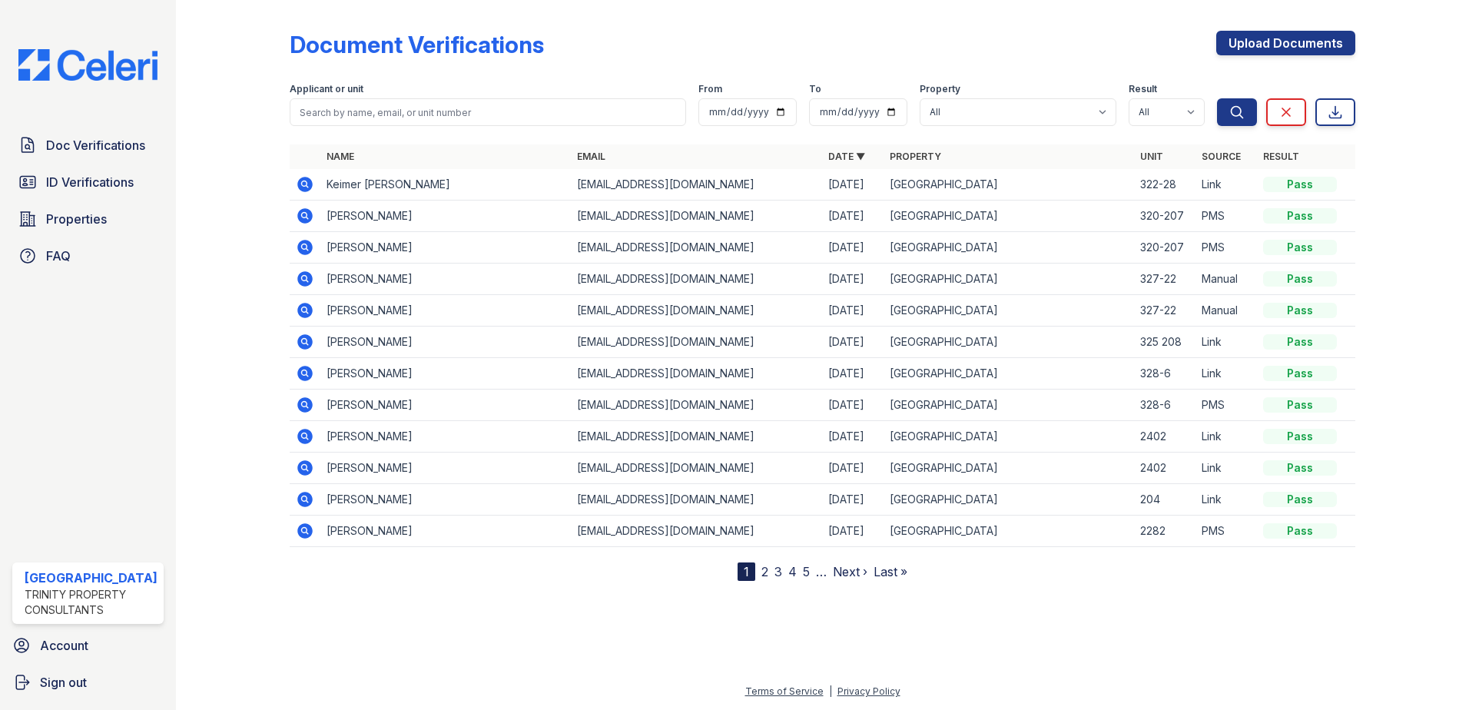
click at [778, 572] on link "3" at bounding box center [779, 571] width 8 height 15
click at [818, 572] on link "4" at bounding box center [819, 571] width 8 height 15
click at [828, 572] on link "5" at bounding box center [825, 571] width 7 height 15
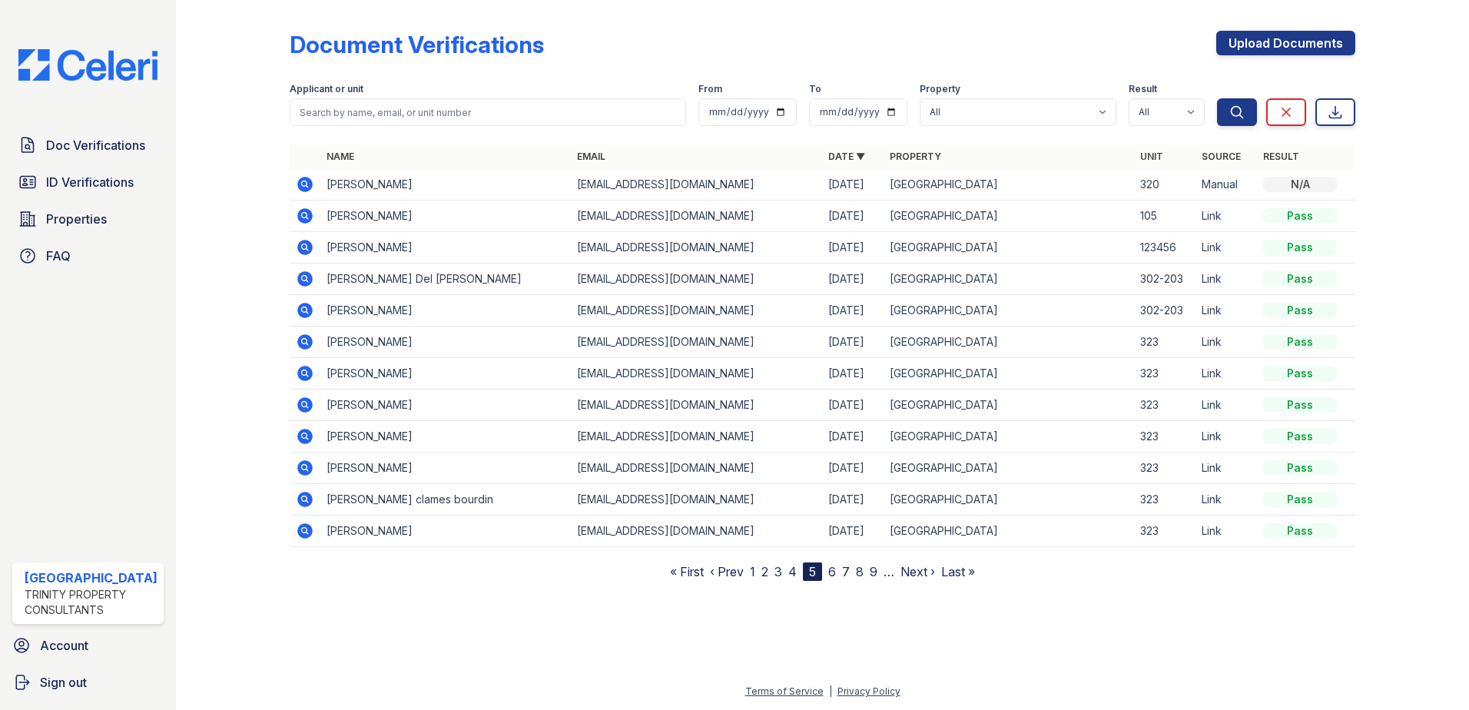
click at [314, 441] on td at bounding box center [305, 437] width 31 height 32
click at [304, 436] on icon at bounding box center [304, 435] width 4 height 4
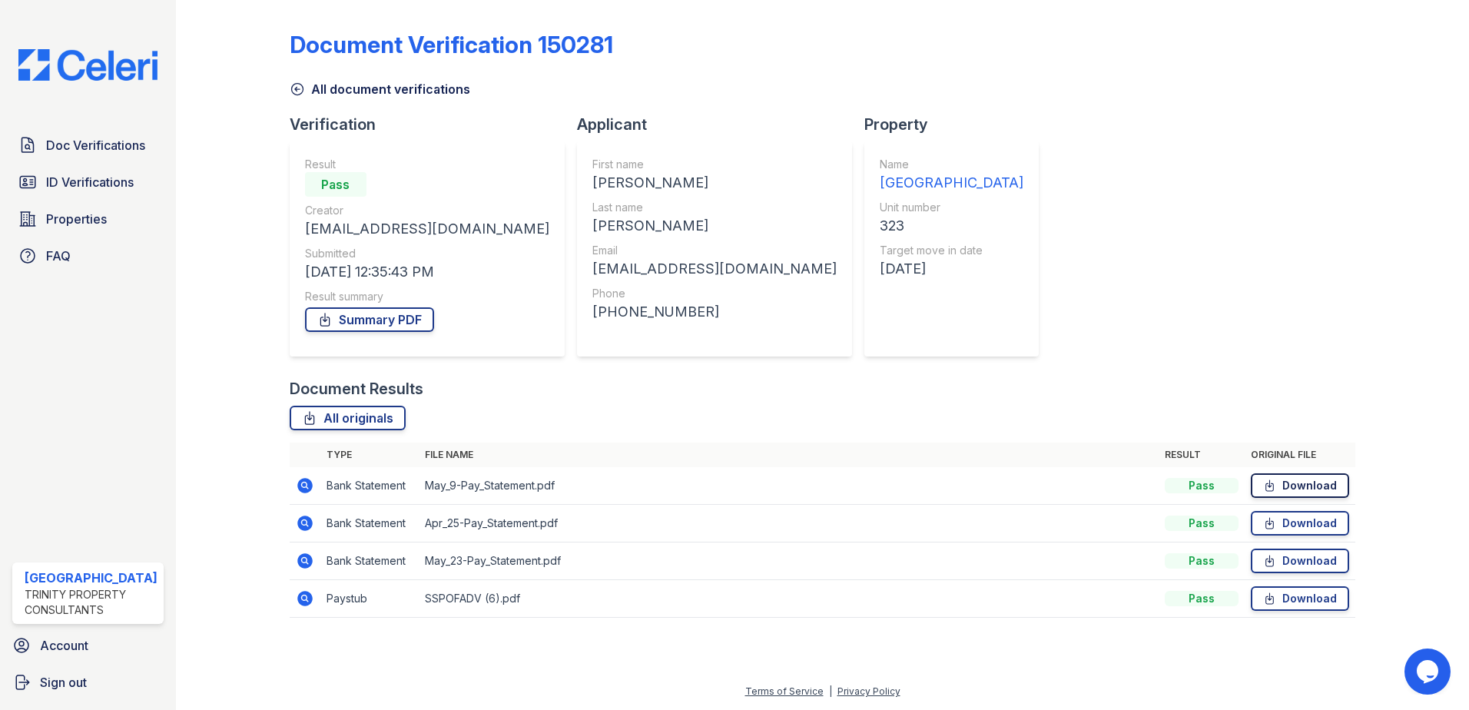
click at [1306, 492] on link "Download" at bounding box center [1300, 485] width 98 height 25
click at [1314, 523] on link "Download" at bounding box center [1300, 523] width 98 height 25
click at [1302, 553] on link "Download" at bounding box center [1300, 561] width 98 height 25
click at [295, 84] on icon at bounding box center [297, 90] width 12 height 12
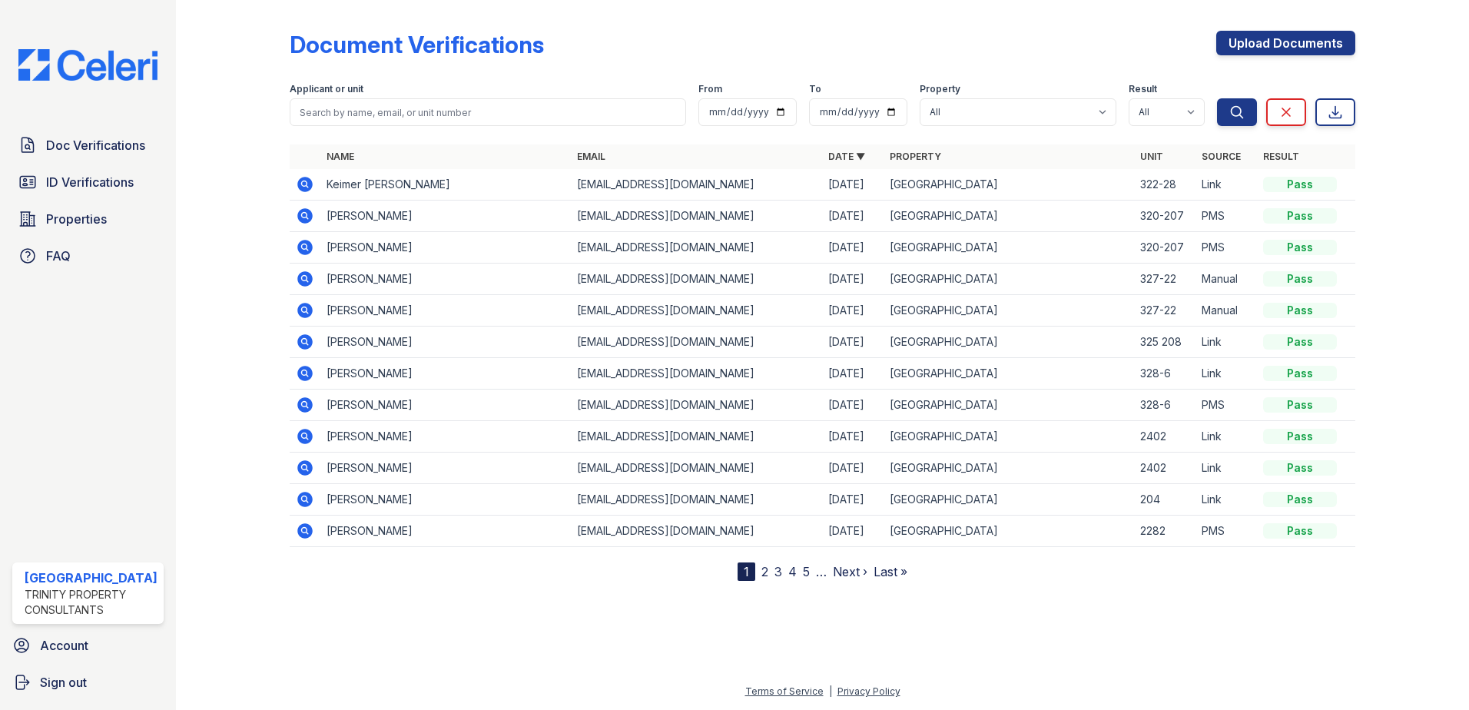
click at [806, 571] on link "5" at bounding box center [806, 571] width 7 height 15
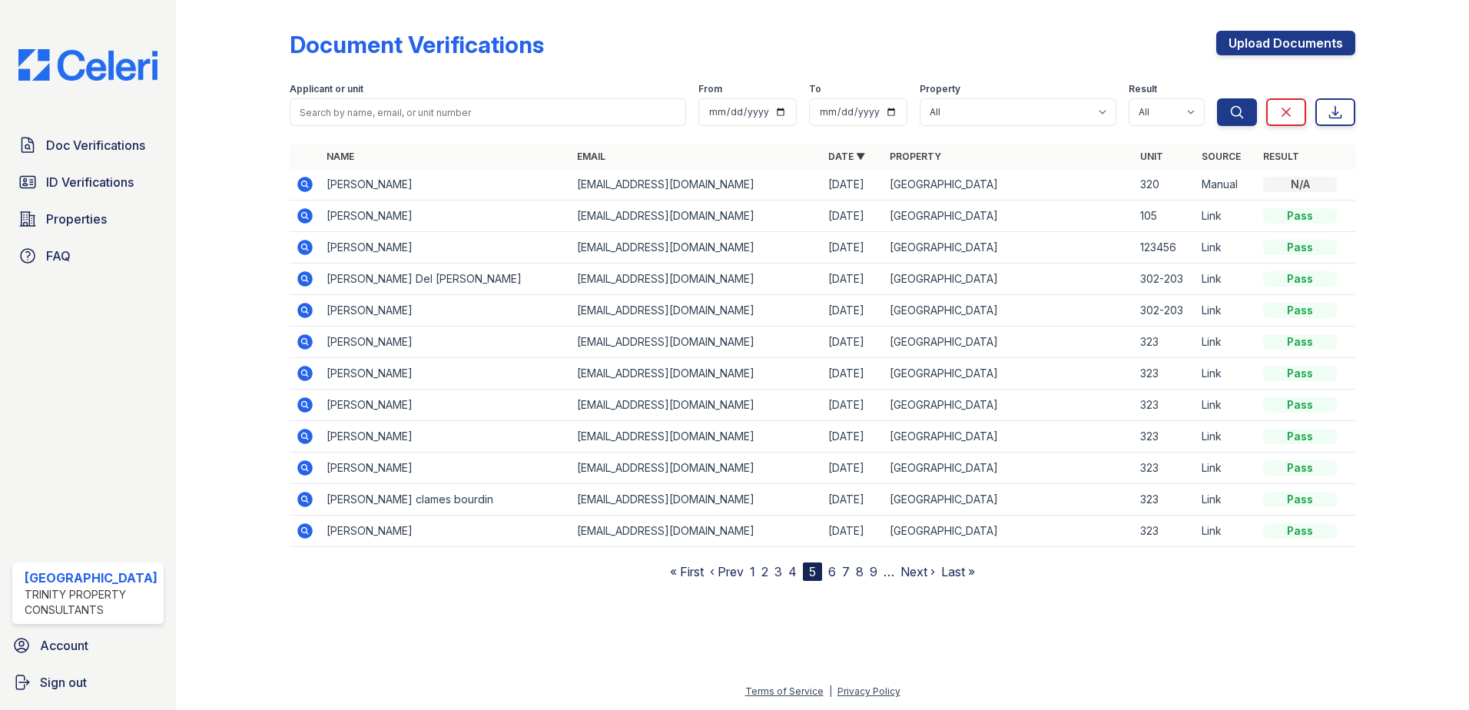
click at [307, 405] on icon at bounding box center [304, 404] width 15 height 15
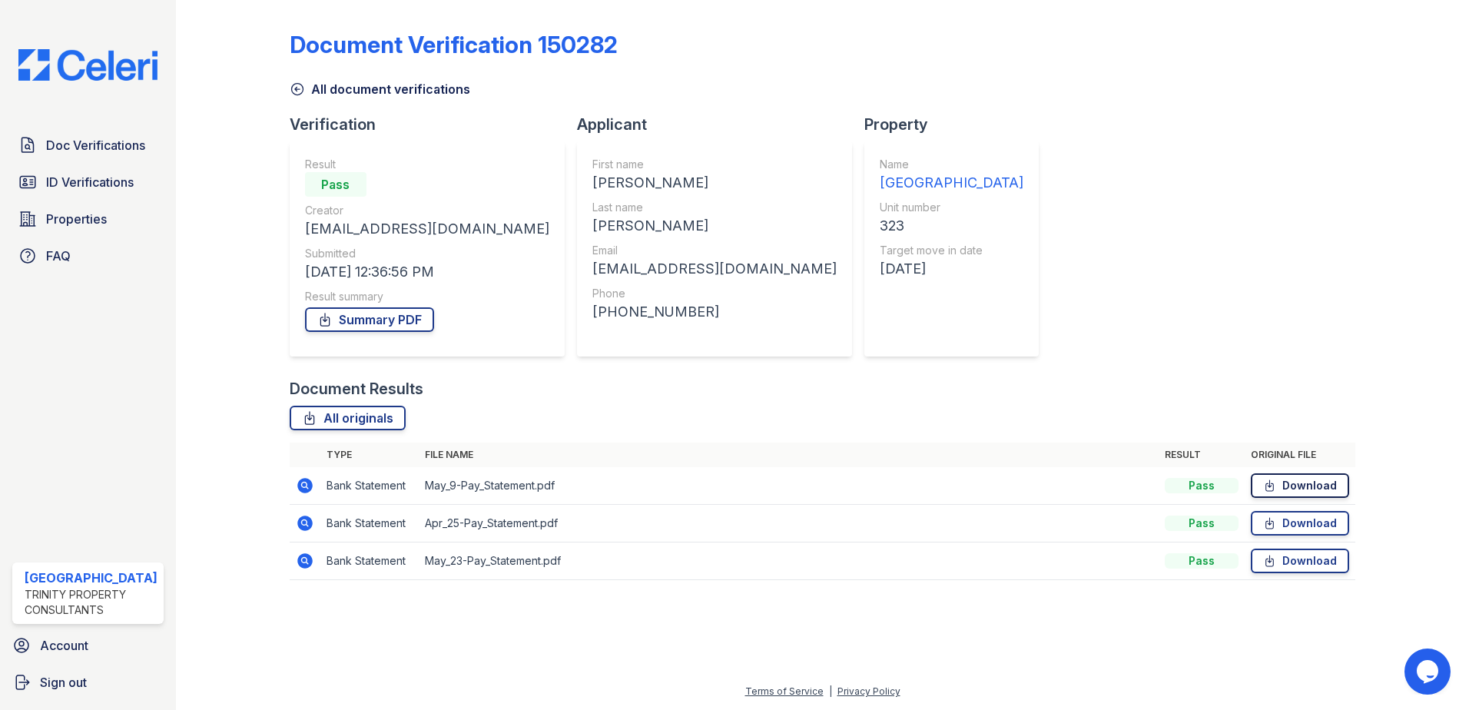
click at [1312, 487] on link "Download" at bounding box center [1300, 485] width 98 height 25
click at [1309, 525] on link "Download" at bounding box center [1300, 523] width 98 height 25
click at [1312, 562] on link "Download" at bounding box center [1300, 561] width 98 height 25
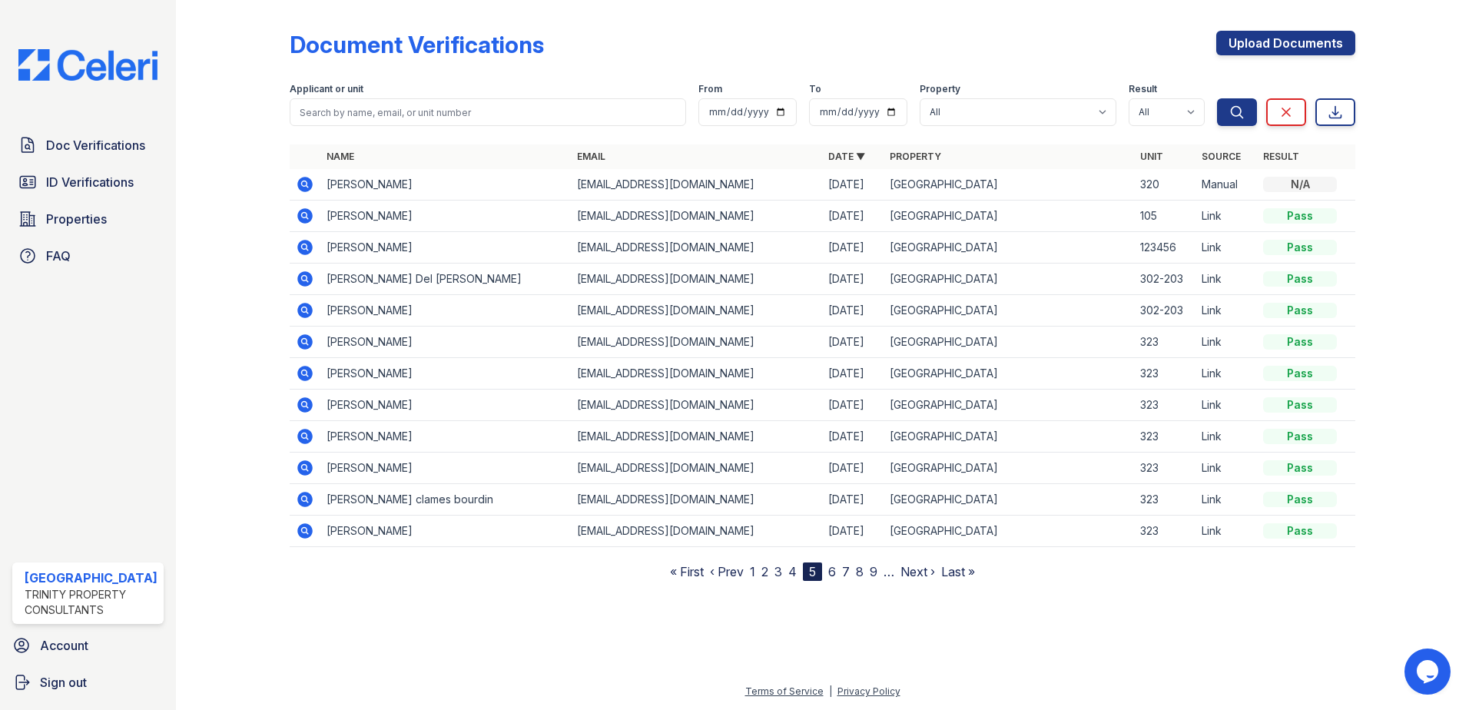
click at [304, 367] on icon at bounding box center [304, 373] width 15 height 15
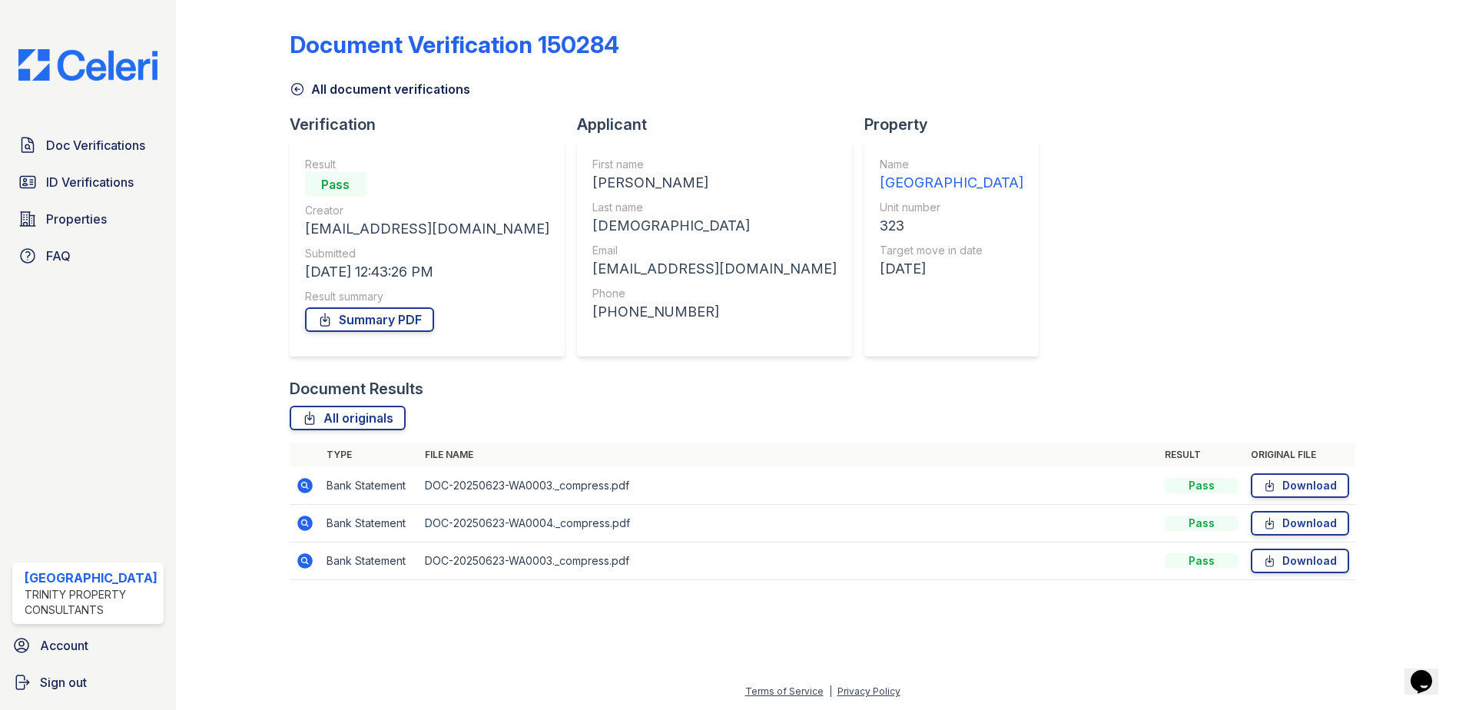
click at [369, 484] on td "Bank Statement" at bounding box center [369, 486] width 98 height 38
drag, startPoint x: 492, startPoint y: 492, endPoint x: 783, endPoint y: 495, distance: 291.3
click at [494, 492] on td "DOC-20250623-WA0003._compress.pdf" at bounding box center [789, 486] width 741 height 38
click at [390, 418] on link "All originals" at bounding box center [348, 418] width 116 height 25
click at [307, 486] on icon at bounding box center [304, 485] width 15 height 15
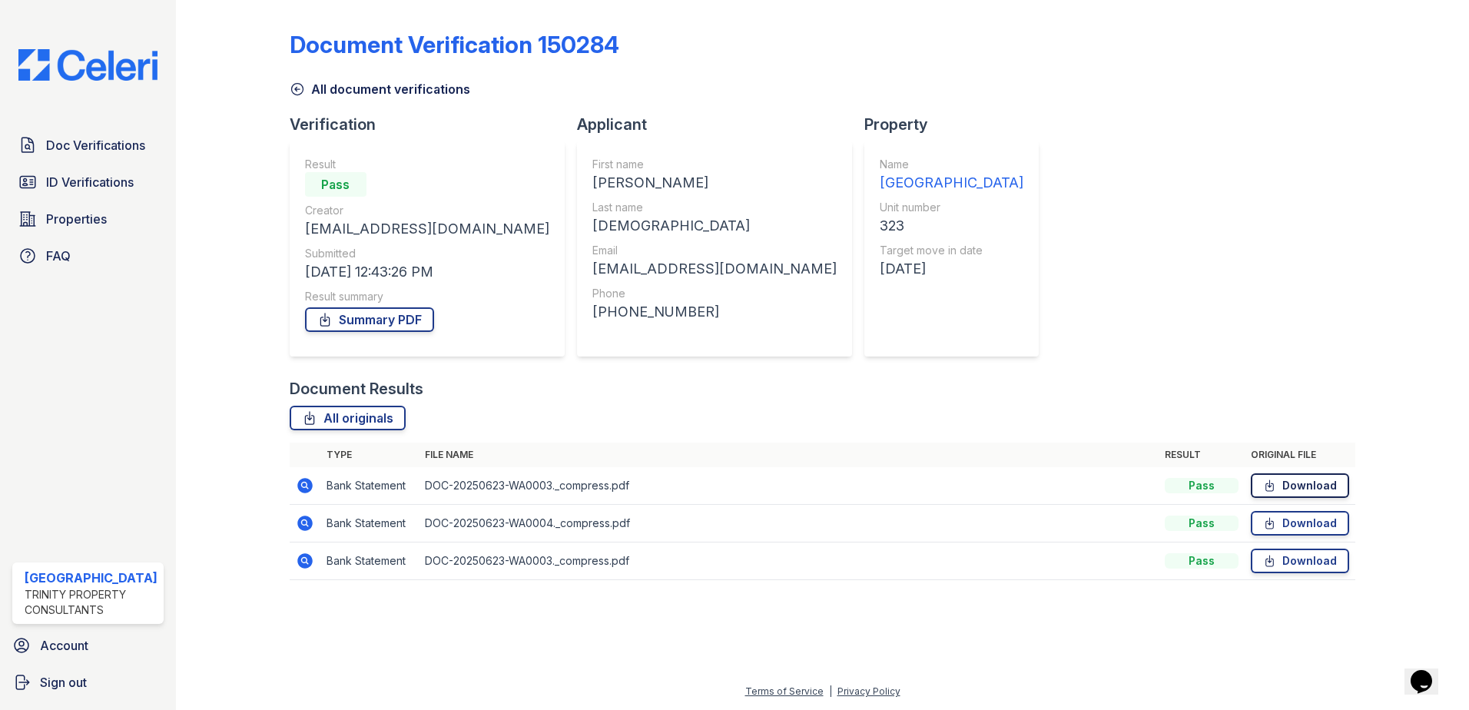
click at [1322, 489] on link "Download" at bounding box center [1300, 485] width 98 height 25
click at [1326, 523] on link "Download" at bounding box center [1300, 523] width 98 height 25
click at [1319, 562] on link "Download" at bounding box center [1300, 561] width 98 height 25
click at [106, 147] on span "Doc Verifications" at bounding box center [95, 145] width 99 height 18
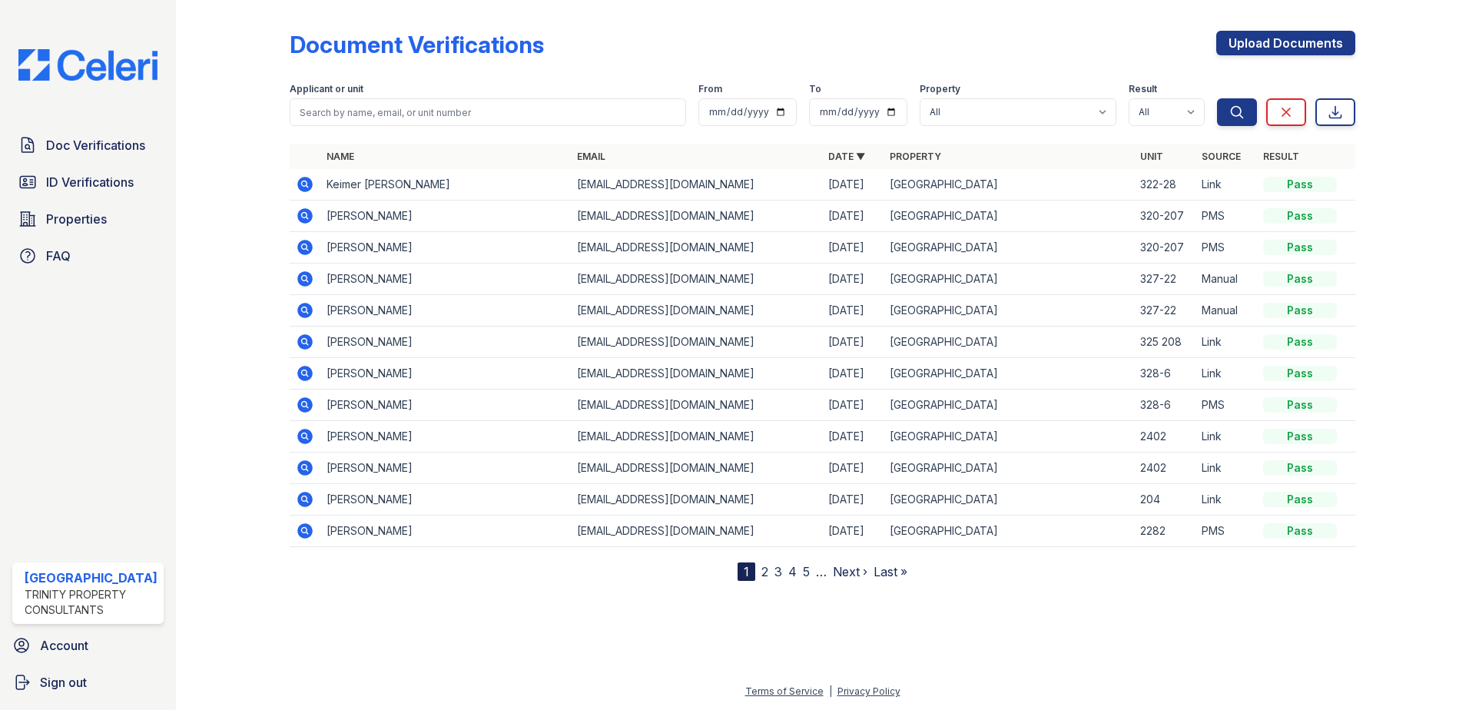
click at [811, 571] on nav "1 2 3 4 5 … Next › Last »" at bounding box center [823, 572] width 170 height 18
click at [808, 573] on link "5" at bounding box center [806, 571] width 7 height 15
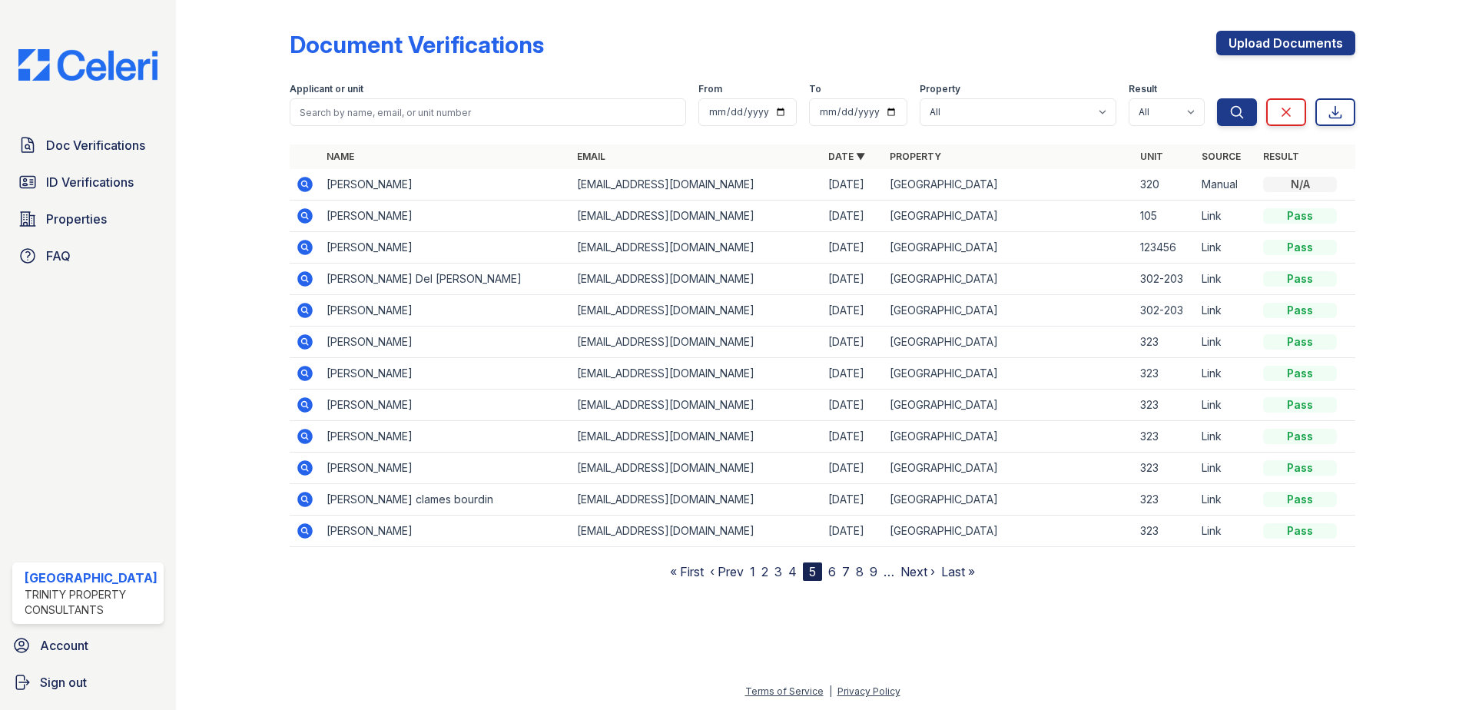
click at [316, 378] on td at bounding box center [305, 374] width 31 height 32
click at [311, 378] on icon at bounding box center [305, 373] width 18 height 18
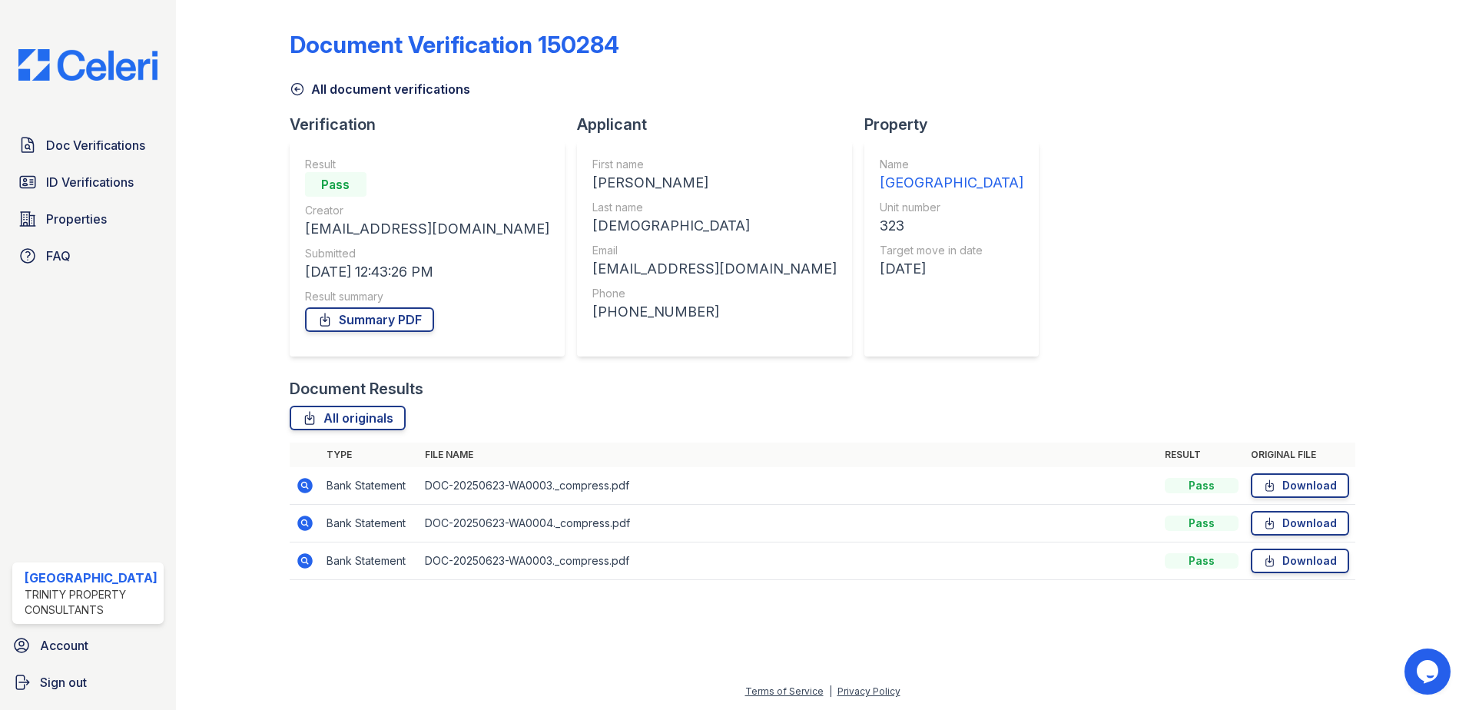
click at [291, 91] on icon at bounding box center [297, 90] width 12 height 12
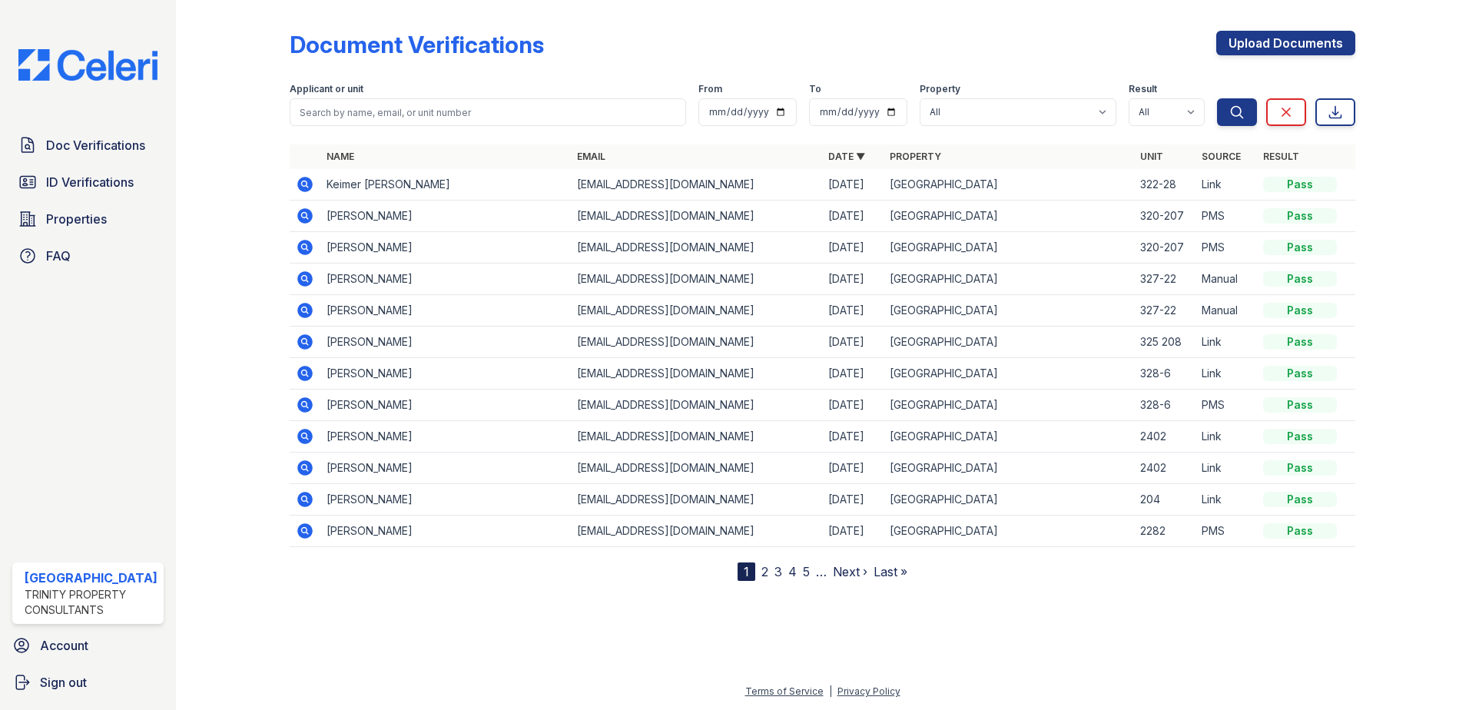
click at [807, 572] on link "5" at bounding box center [806, 571] width 7 height 15
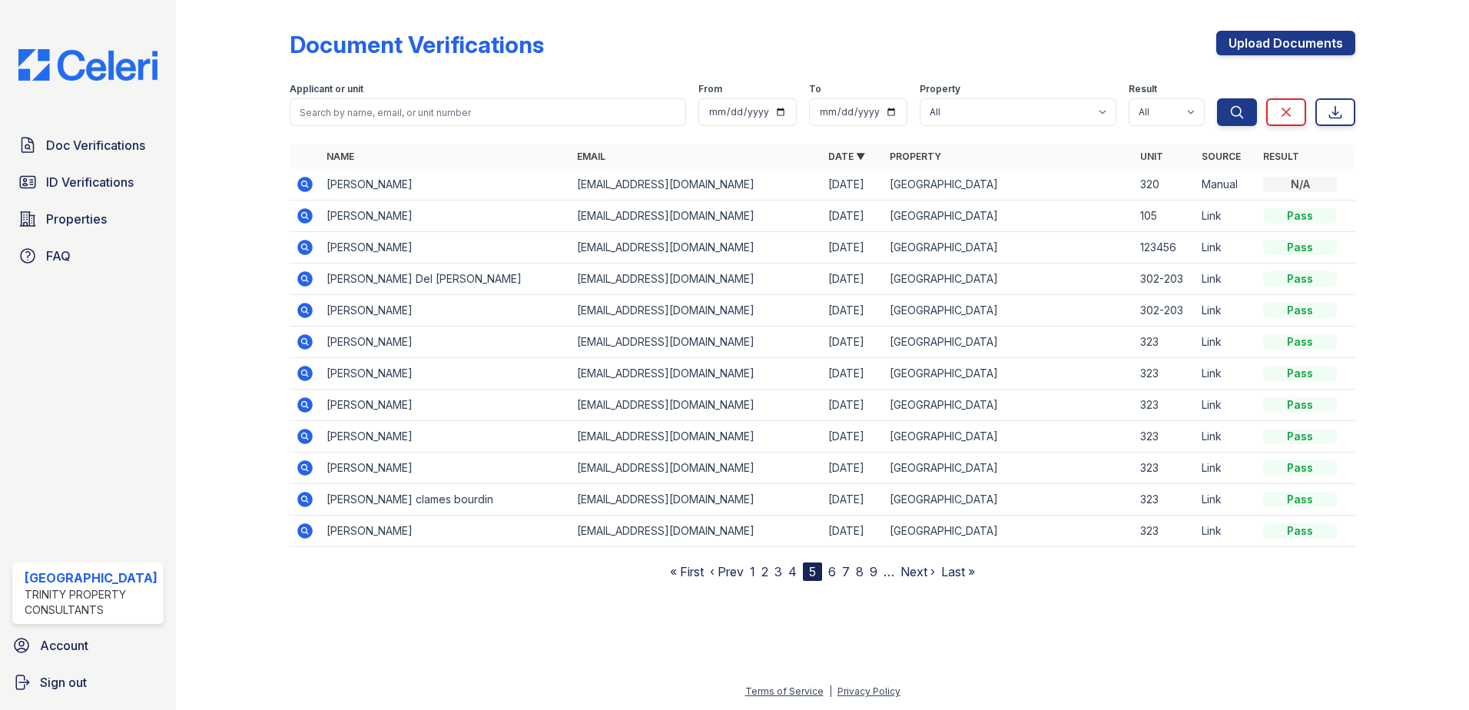
click at [309, 496] on icon at bounding box center [304, 499] width 15 height 15
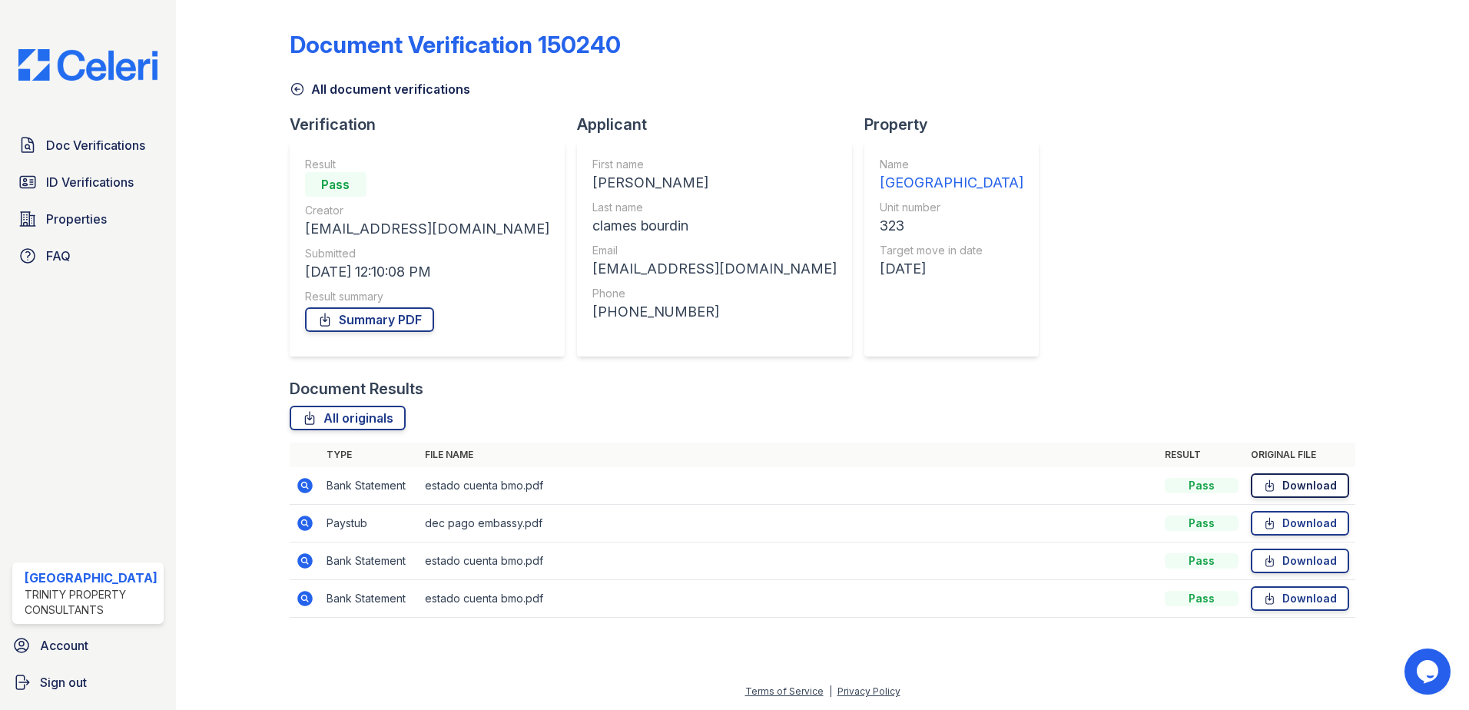
click at [1319, 486] on link "Download" at bounding box center [1300, 485] width 98 height 25
click at [1309, 525] on link "Download" at bounding box center [1300, 523] width 98 height 25
click at [1308, 566] on link "Download" at bounding box center [1300, 561] width 98 height 25
click at [1313, 600] on link "Download" at bounding box center [1300, 598] width 98 height 25
click at [101, 183] on span "ID Verifications" at bounding box center [90, 182] width 88 height 18
